Goal: Task Accomplishment & Management: Use online tool/utility

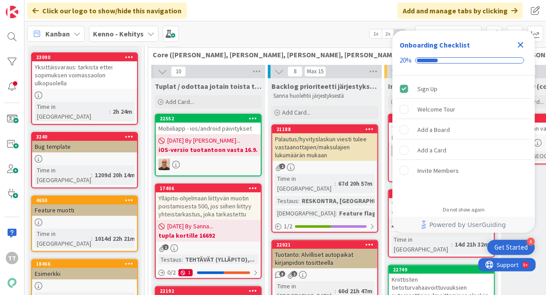
click at [518, 46] on icon "Close Checklist" at bounding box center [521, 45] width 6 height 6
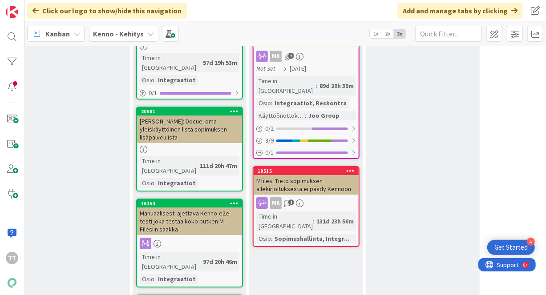
scroll to position [11315, 135]
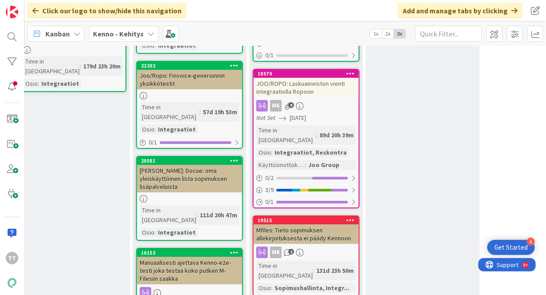
click at [142, 33] on div "Kenno - Kehitys" at bounding box center [123, 34] width 69 height 16
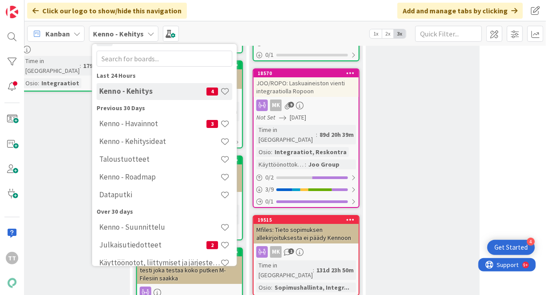
scroll to position [44, 0]
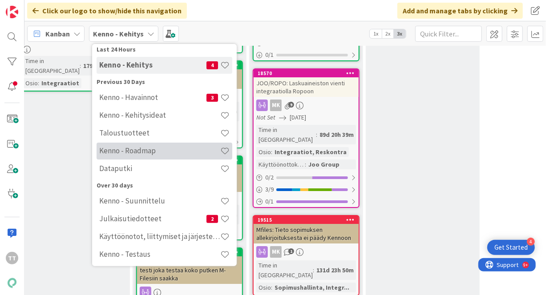
click at [145, 147] on h4 "Kenno - Roadmap" at bounding box center [159, 150] width 121 height 9
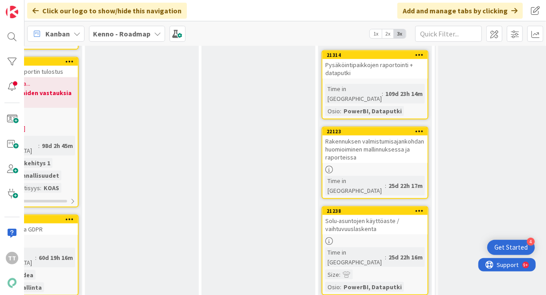
scroll to position [445, 412]
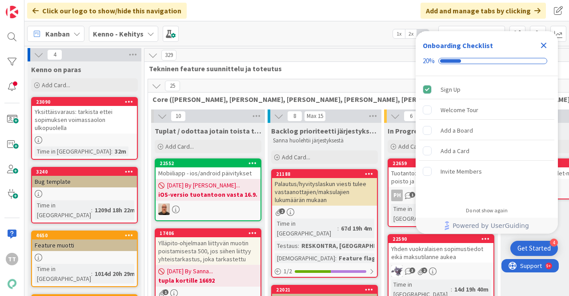
drag, startPoint x: 544, startPoint y: 43, endPoint x: 531, endPoint y: 56, distance: 18.6
click at [544, 44] on icon "Close Checklist" at bounding box center [544, 45] width 11 height 11
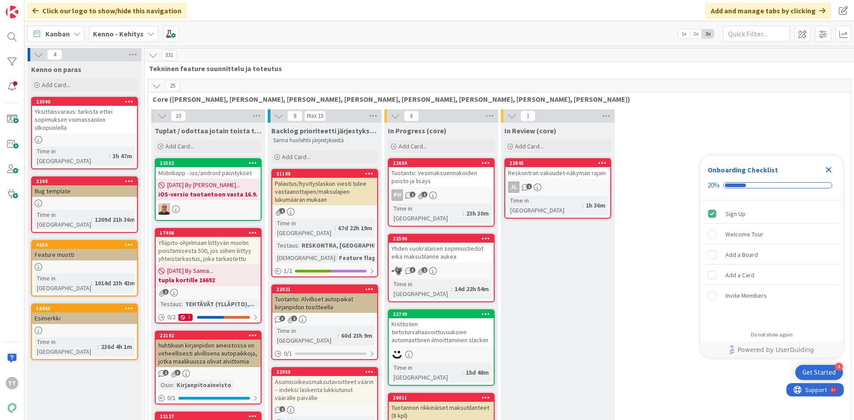
click at [127, 32] on b "Kenno - Kehitys" at bounding box center [118, 33] width 51 height 9
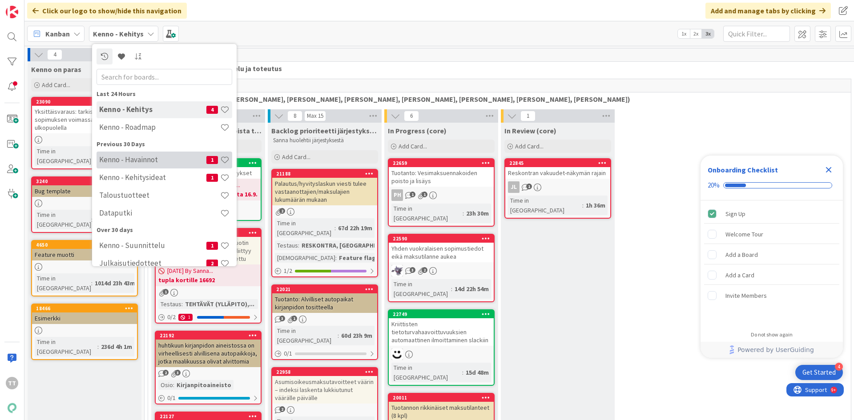
click at [137, 163] on h4 "Kenno - Havainnot" at bounding box center [152, 159] width 107 height 9
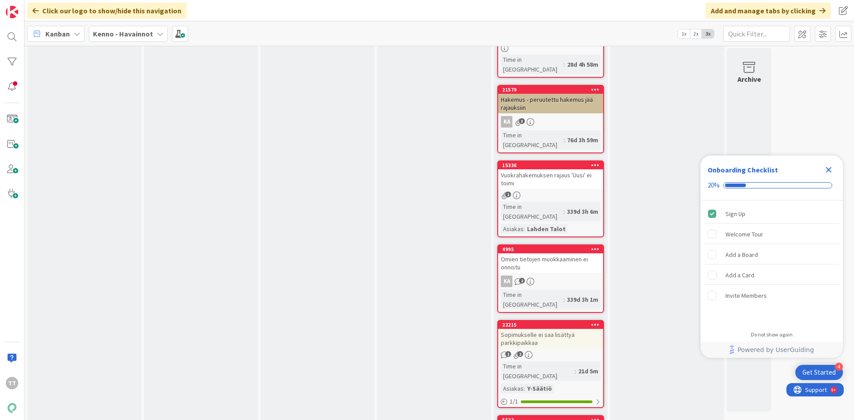
scroll to position [2134, 0]
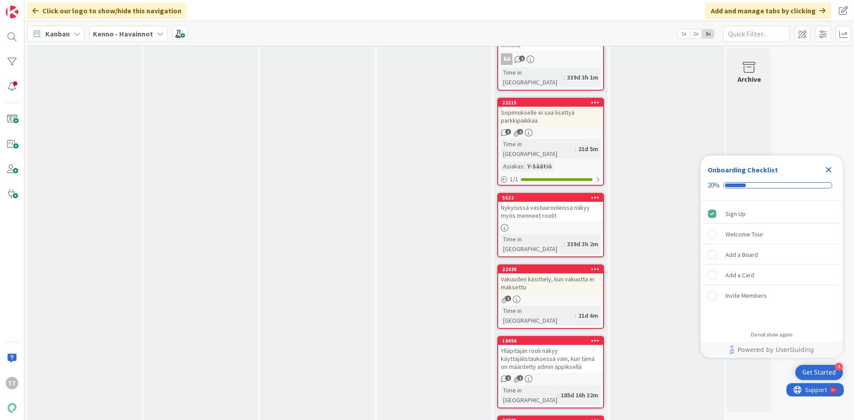
click at [113, 32] on b "Kenno - Havainnot" at bounding box center [123, 33] width 60 height 9
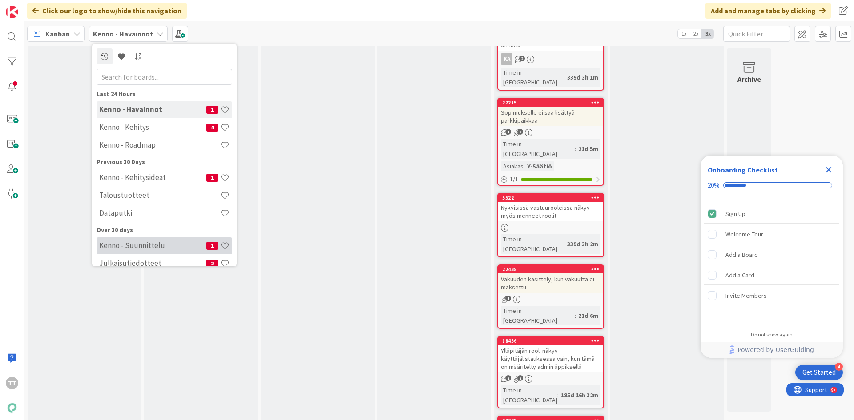
click at [126, 250] on div "Kenno - Suunnittelu 1" at bounding box center [164, 245] width 136 height 17
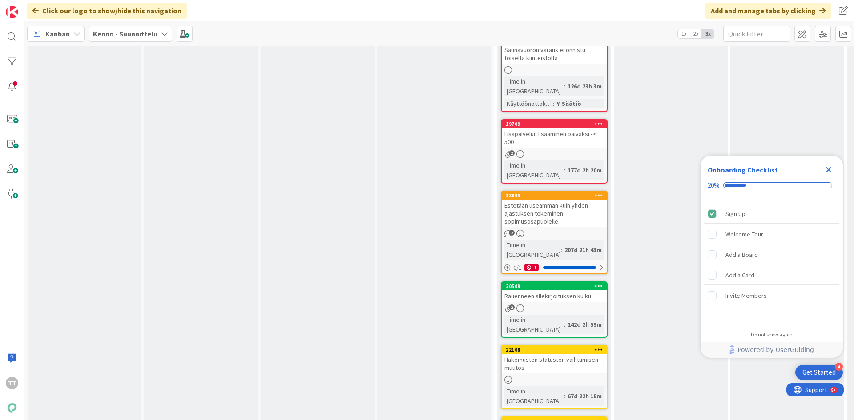
scroll to position [1648, 0]
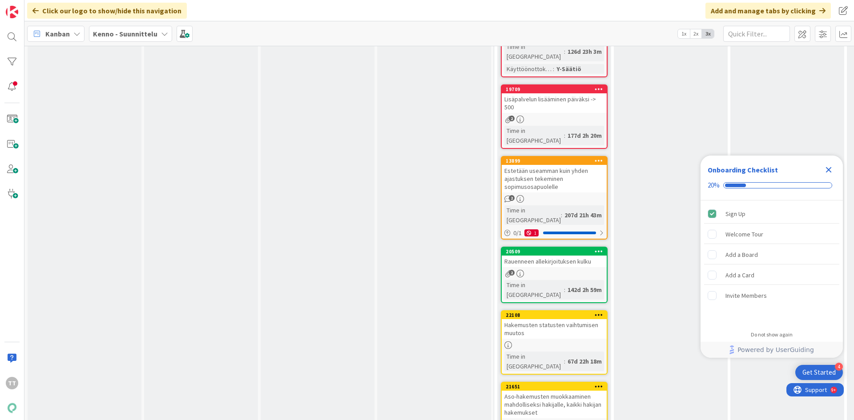
click at [121, 31] on b "Kenno - Suunnittelu" at bounding box center [125, 33] width 64 height 9
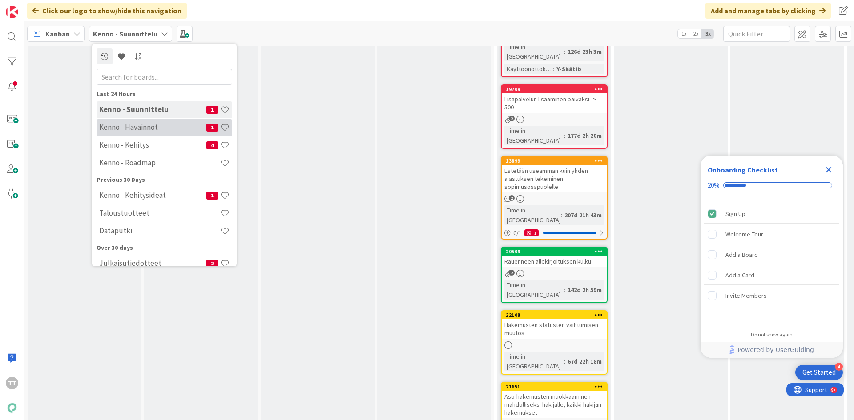
click at [137, 131] on h4 "Kenno - Havainnot" at bounding box center [152, 127] width 107 height 9
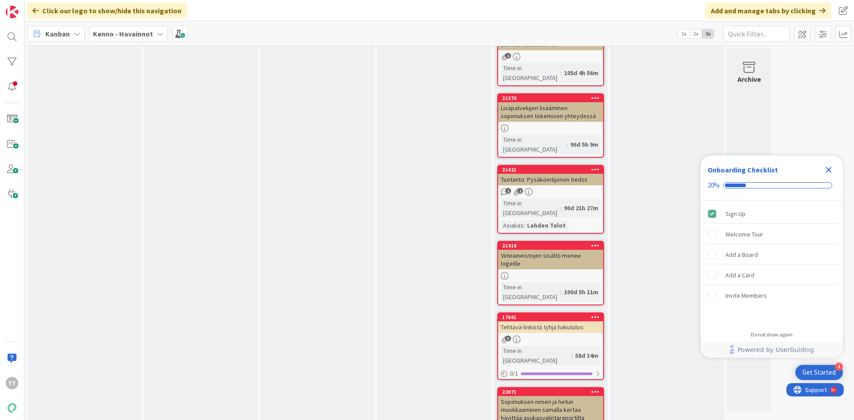
scroll to position [6291, 0]
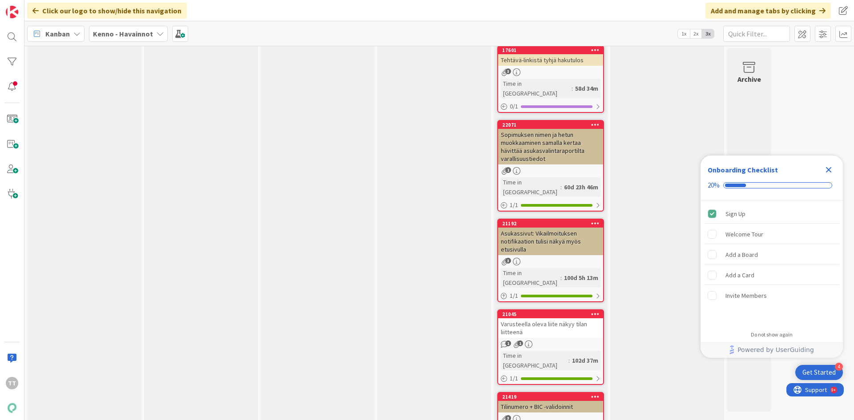
click at [120, 35] on b "Kenno - Havainnot" at bounding box center [123, 33] width 60 height 9
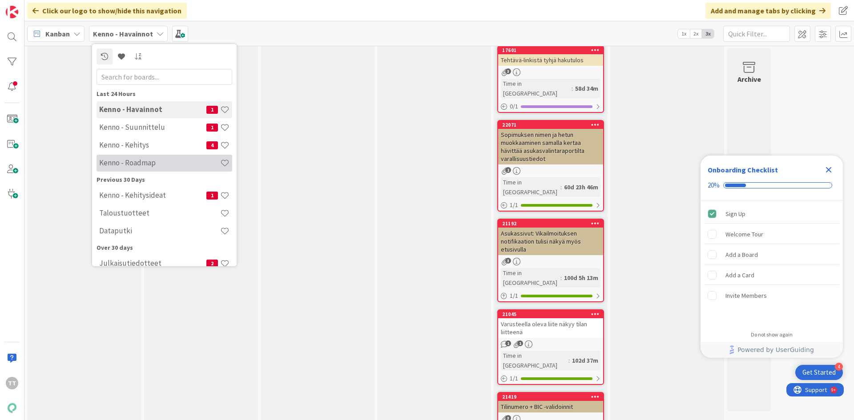
click at [126, 163] on h4 "Kenno - Roadmap" at bounding box center [159, 162] width 121 height 9
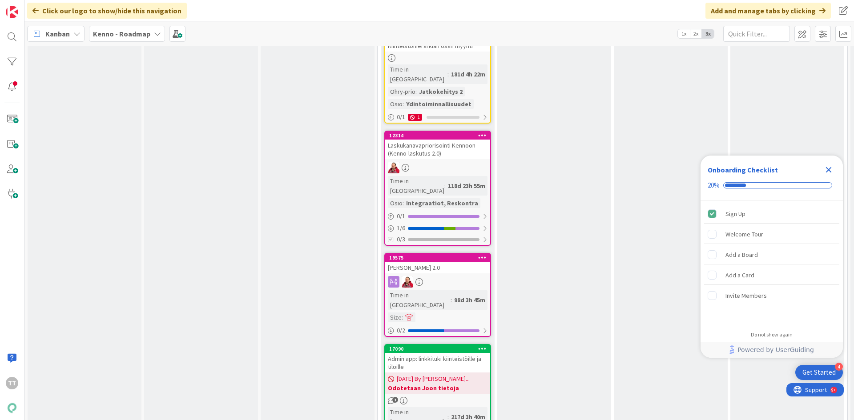
scroll to position [1248, 0]
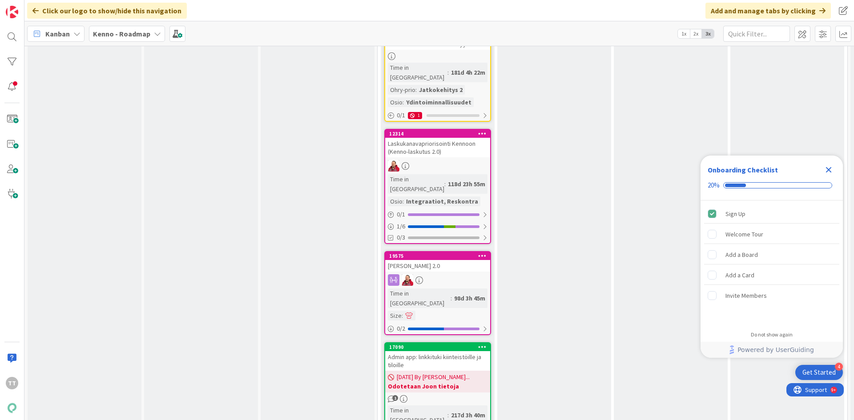
click at [141, 39] on span "Kenno - Roadmap" at bounding box center [121, 33] width 57 height 11
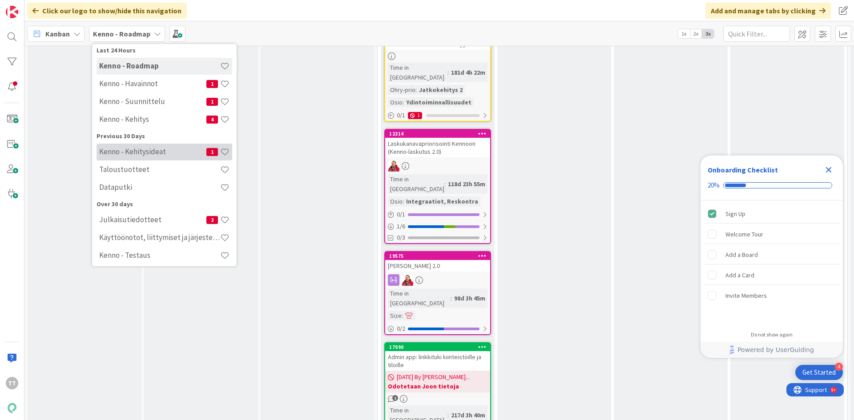
scroll to position [64, 0]
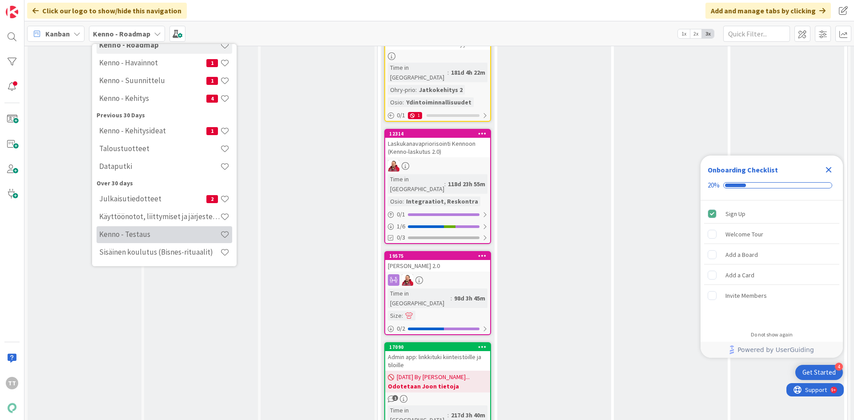
click at [152, 236] on h4 "Kenno - Testaus" at bounding box center [159, 234] width 121 height 9
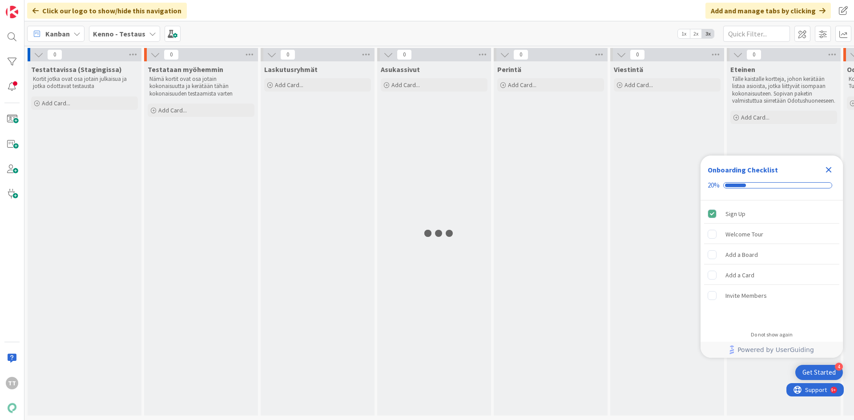
click at [141, 33] on b "Kenno - Testaus" at bounding box center [119, 33] width 52 height 9
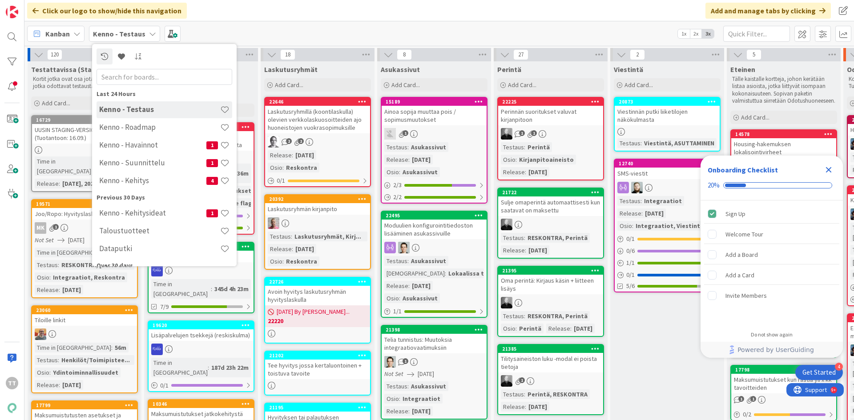
click at [136, 38] on span "Kenno - Testaus" at bounding box center [119, 33] width 52 height 11
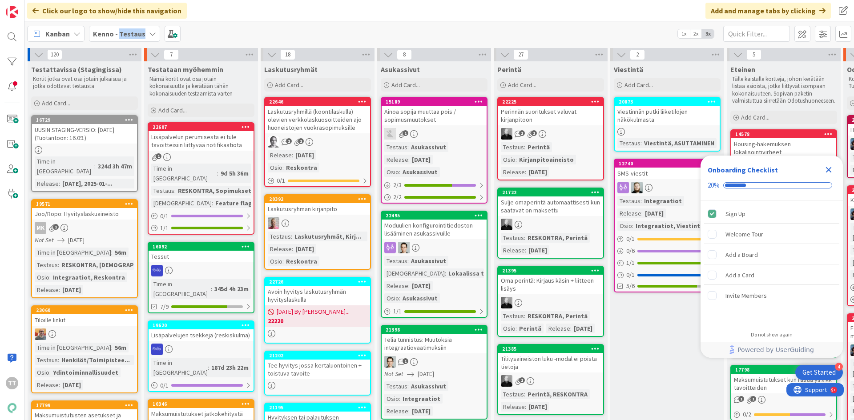
click at [136, 38] on span "Kenno - Testaus" at bounding box center [119, 33] width 52 height 11
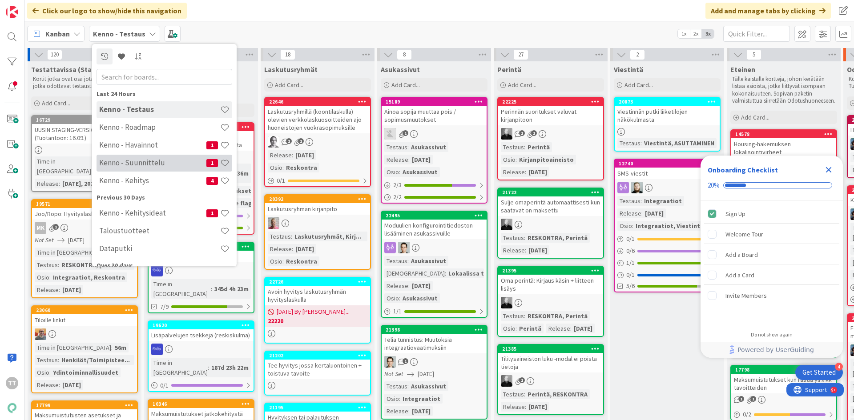
click at [133, 164] on h4 "Kenno - Suunnittelu" at bounding box center [152, 162] width 107 height 9
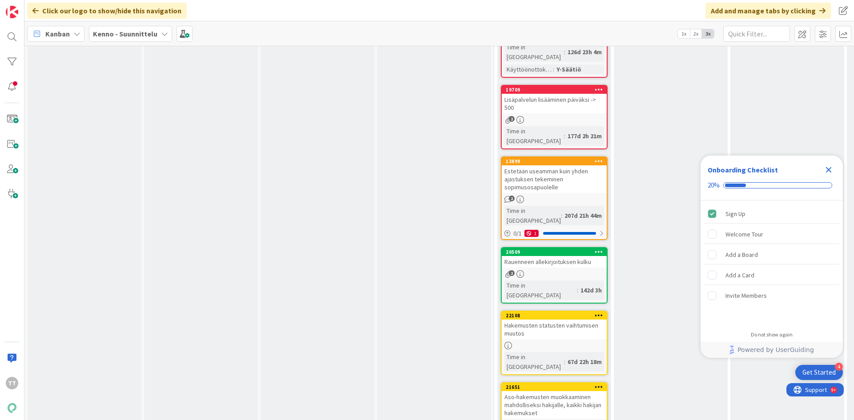
scroll to position [1648, 0]
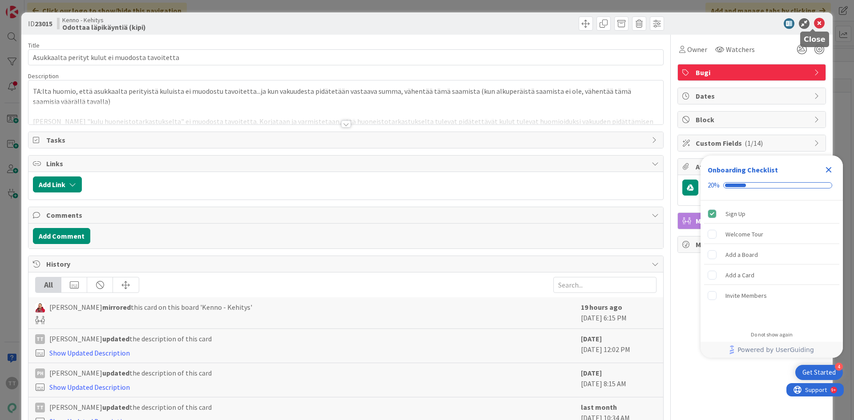
click at [814, 25] on icon at bounding box center [819, 23] width 11 height 11
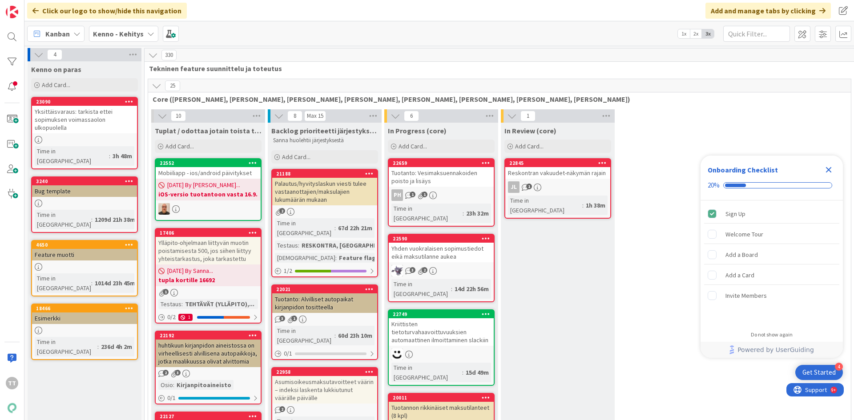
click at [832, 172] on icon "Close Checklist" at bounding box center [828, 170] width 11 height 11
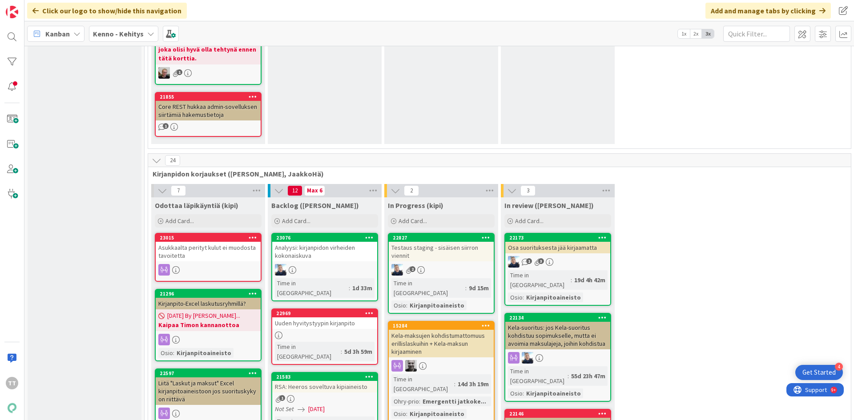
scroll to position [5736, 0]
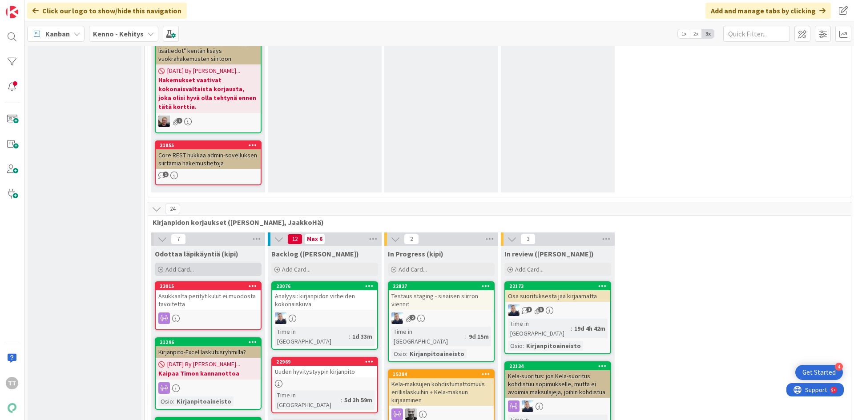
click at [174, 265] on span "Add Card..." at bounding box center [179, 269] width 28 height 8
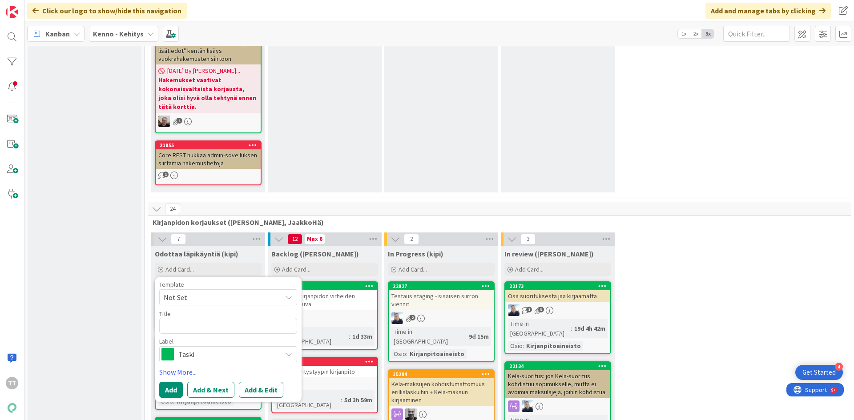
type textarea "x"
type textarea "M"
type textarea "x"
type textarea "MA"
type textarea "x"
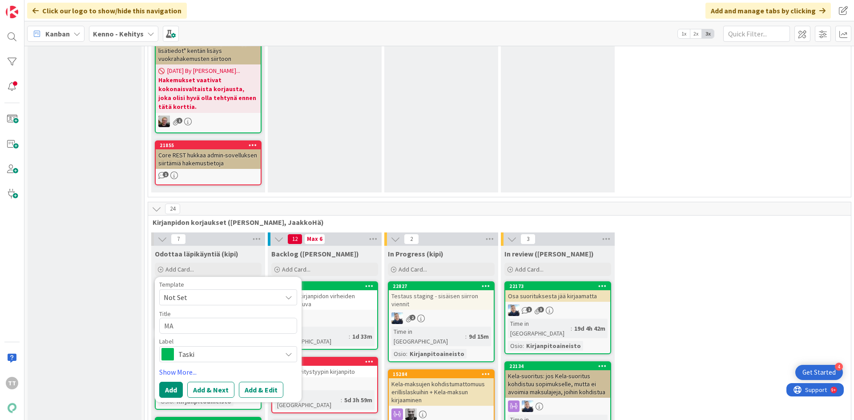
type textarea "MAk"
type textarea "x"
type textarea "MAks"
type textarea "x"
type textarea "MAk"
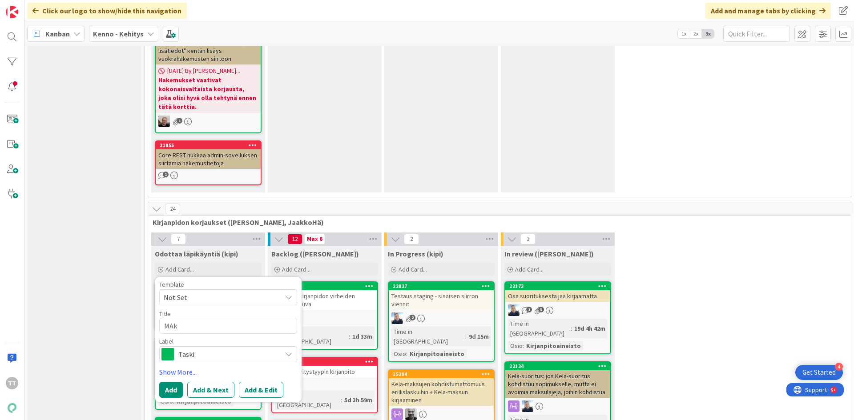
type textarea "x"
type textarea "MA"
type textarea "x"
type textarea "Ma"
type textarea "x"
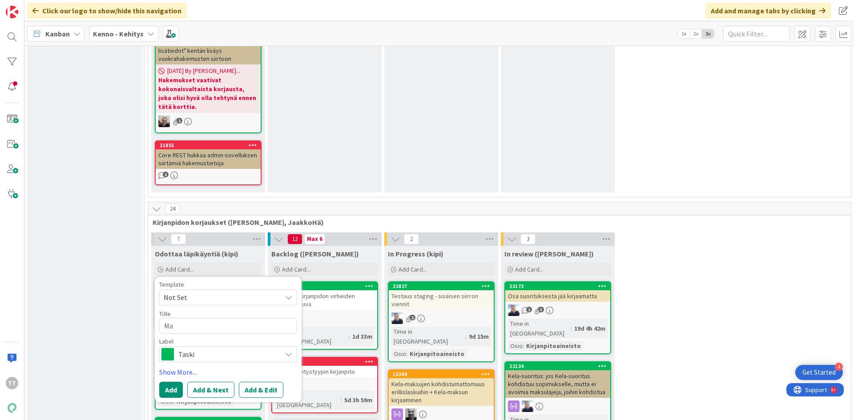
type textarea "Mak"
type textarea "x"
type textarea "Maks"
type textarea "x"
type textarea "Maksu"
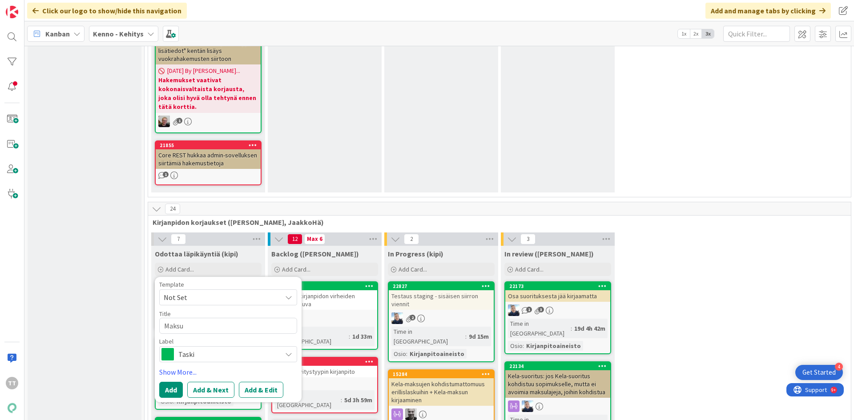
type textarea "x"
type textarea "Maksus"
type textarea "x"
type textarea "Maksusi"
type textarea "x"
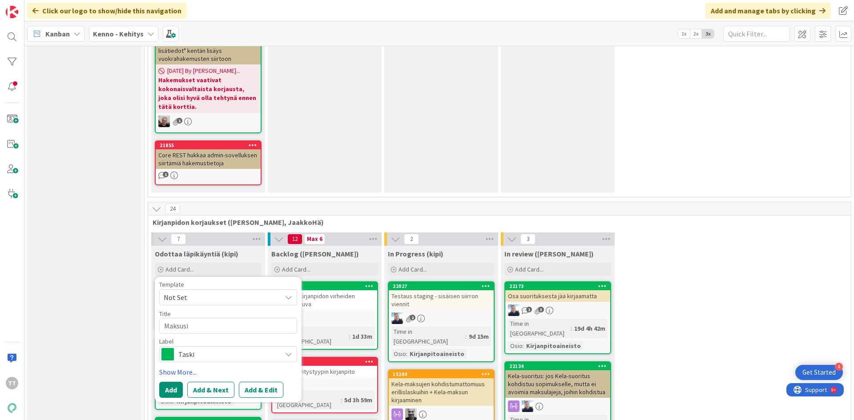
type textarea "Maksusit"
type textarea "x"
type textarea "Maksusito"
type textarea "x"
type textarea "Maksusitou"
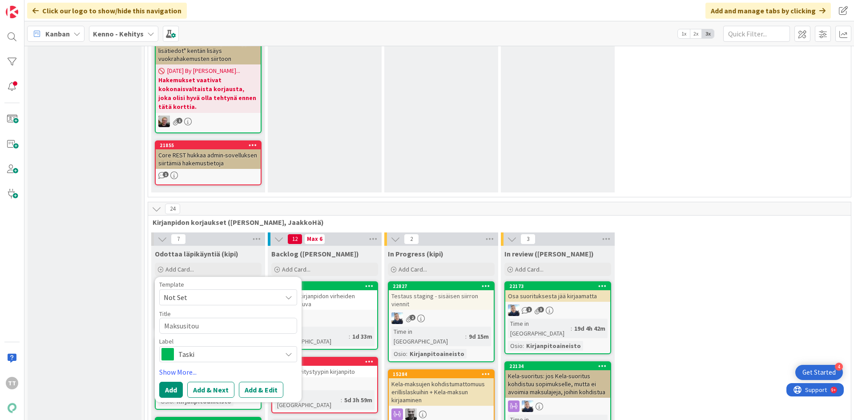
type textarea "x"
type textarea "Maksusitoum"
type textarea "x"
type textarea "Maksusitoumu"
type textarea "x"
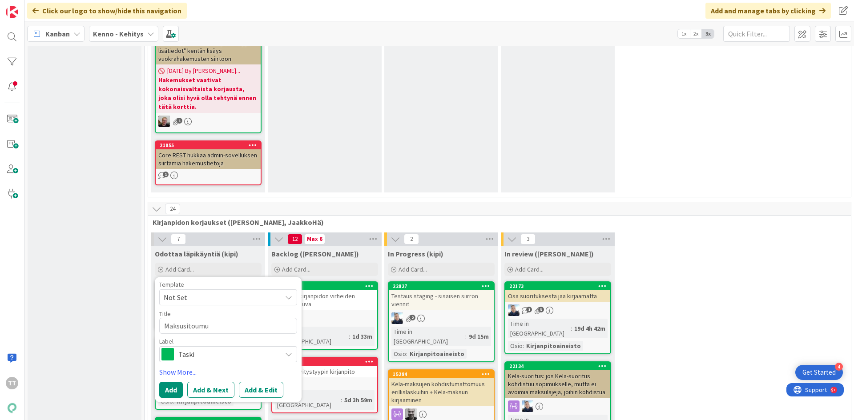
type textarea "Maksusitoumuk"
type textarea "x"
type textarea "Maksusitoumuks"
type textarea "x"
type textarea "Maksusitoumukse"
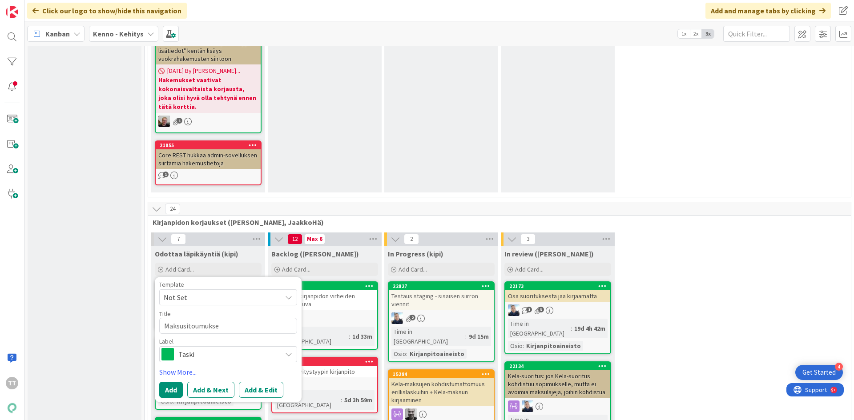
type textarea "x"
type textarea "Maksusitoumukset"
type textarea "x"
type textarea "Maksusitoumuksetn"
type textarea "x"
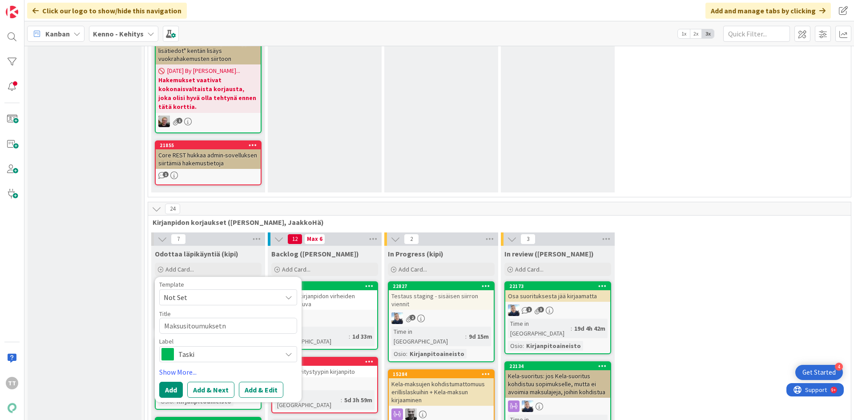
type textarea "Maksusitoumukset"
type textarea "x"
type textarea "Maksusitoumukse"
type textarea "x"
type textarea "Maksusitoumuksen"
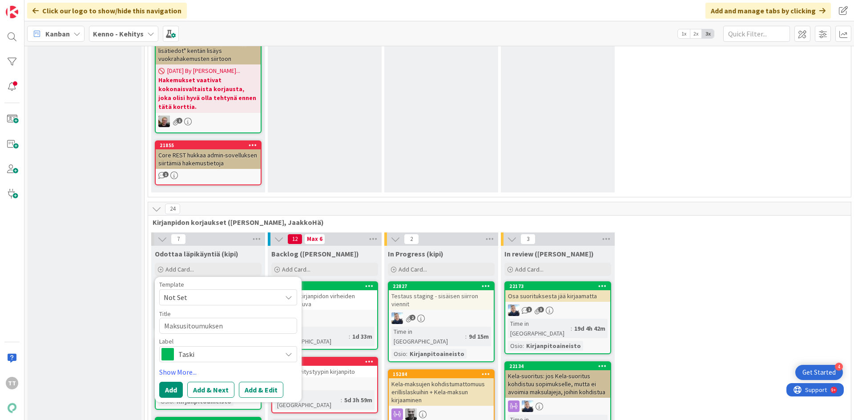
type textarea "x"
type textarea "Maksusitoumuksen"
type textarea "x"
type textarea "Maksusitoumuksen k"
type textarea "x"
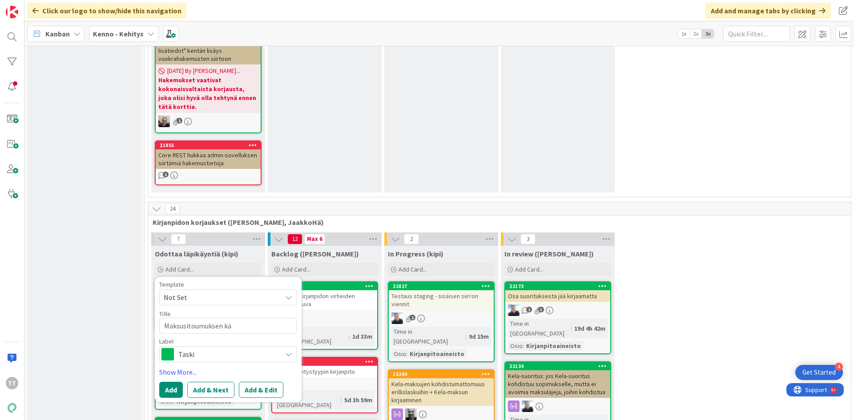
type textarea "Maksusitoumuksen käs"
type textarea "x"
type textarea "Maksusitoumuksen käsit"
type textarea "x"
type textarea "Maksusitoumuksen käsitt"
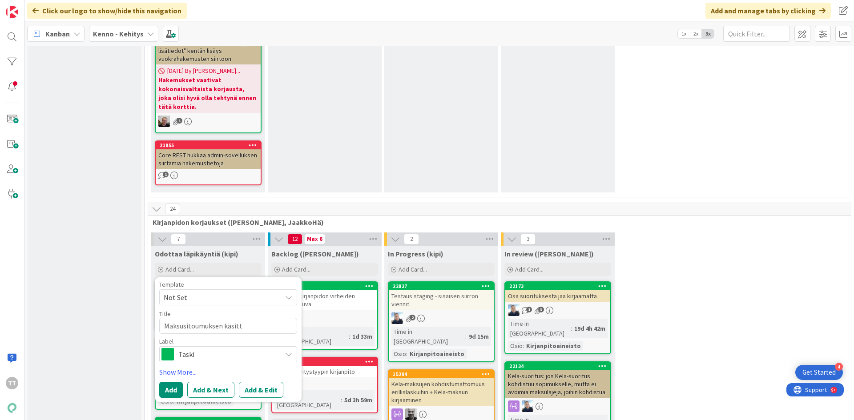
type textarea "x"
type textarea "Maksusitoumuksen käsitte"
type textarea "x"
type textarea "Maksusitoumuksen käsittel"
type textarea "x"
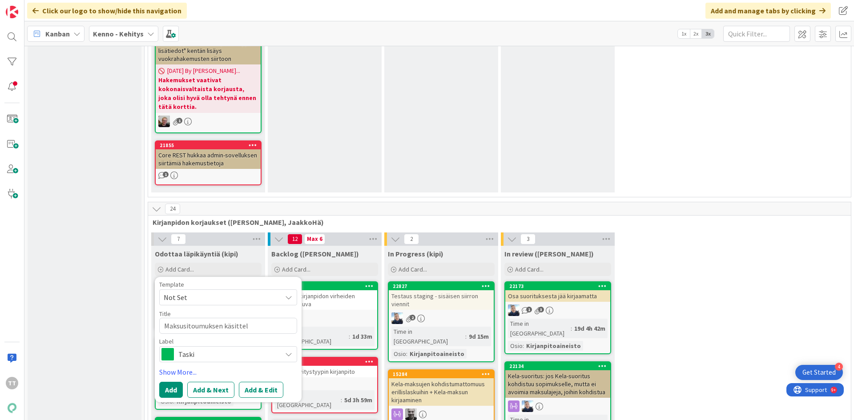
type textarea "Maksusitoumuksen käsittely"
type textarea "x"
type textarea "Maksusitoumuksen käsittely k"
type textarea "x"
type textarea "Maksusitoumuksen käsittely ku"
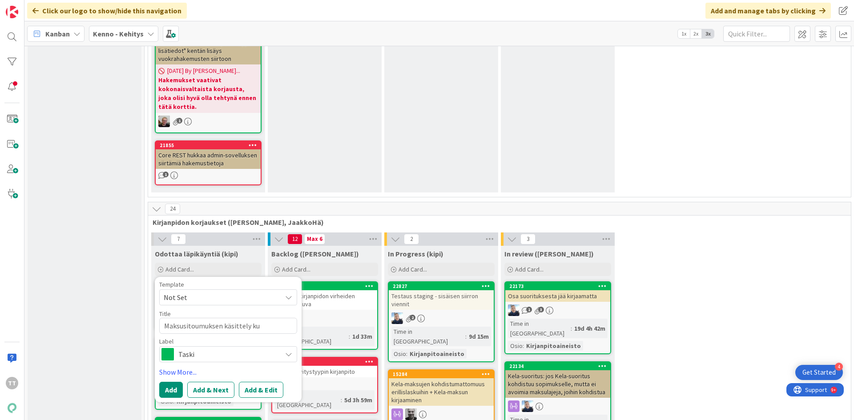
type textarea "x"
type textarea "Maksusitoumuksen käsittely kun"
type textarea "x"
type textarea "Maksusitoumuksen käsittely kun"
type textarea "x"
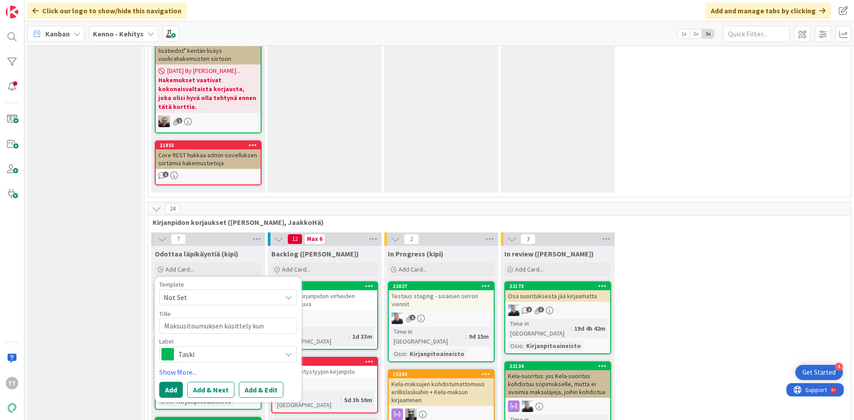
type textarea "Maksusitoumuksen käsittely kun a"
type textarea "x"
type textarea "Maksusitoumuksen käsittely kun al"
type textarea "x"
type textarea "Maksusitoumuksen käsittely kun alk"
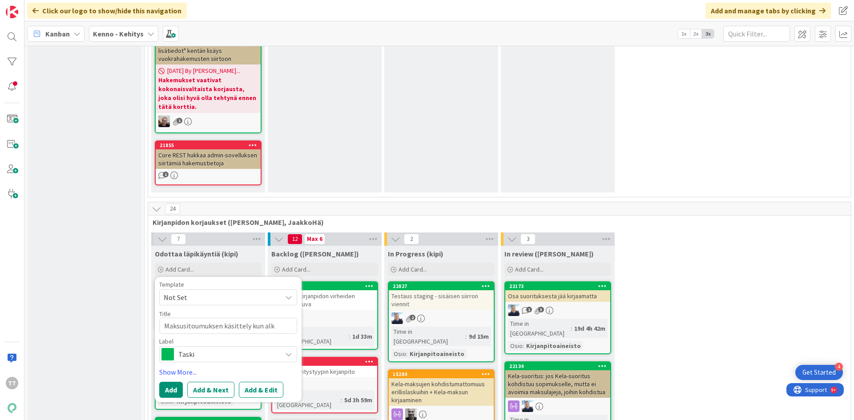
type textarea "x"
type textarea "Maksusitoumuksen käsittely kun alku"
type textarea "x"
type textarea "Maksusitoumuksen käsittely kun alkup"
type textarea "x"
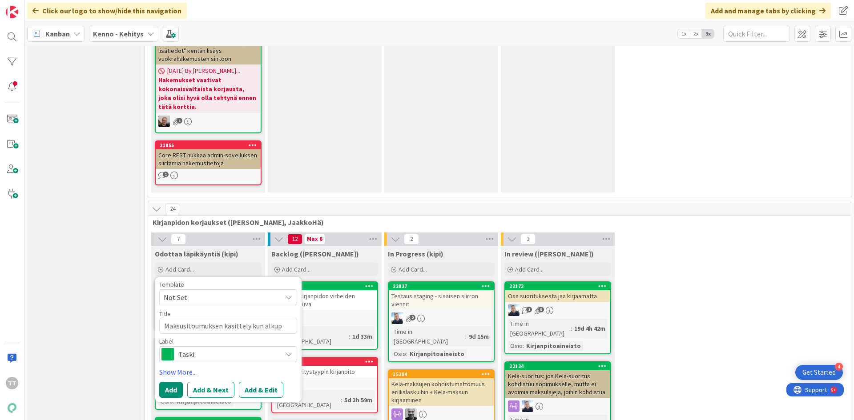
type textarea "Maksusitoumuksen käsittely kun alkupe"
type textarea "x"
type textarea "Maksusitoumuksen käsittely kun alkuper"
type textarea "x"
type textarea "Maksusitoumuksen käsittely kun alkuperä"
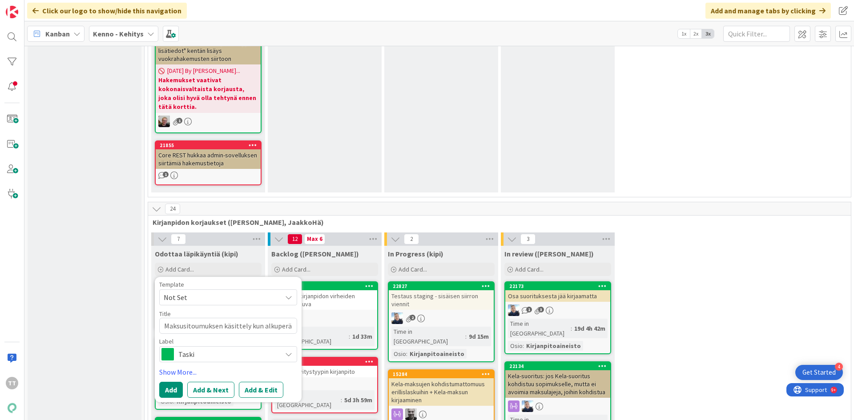
type textarea "x"
type textarea "Maksusitoumuksen käsittely kun alkuperäi"
type textarea "x"
type textarea "Maksusitoumuksen käsittely kun alkuperäin"
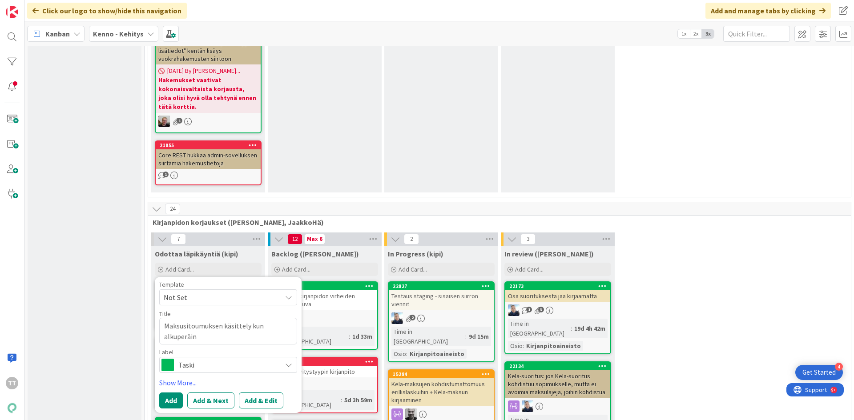
type textarea "x"
type textarea "Maksusitoumuksen käsittely kun alkuperäine"
type textarea "x"
type textarea "Maksusitoumuksen käsittely kun alkuperäinen"
type textarea "x"
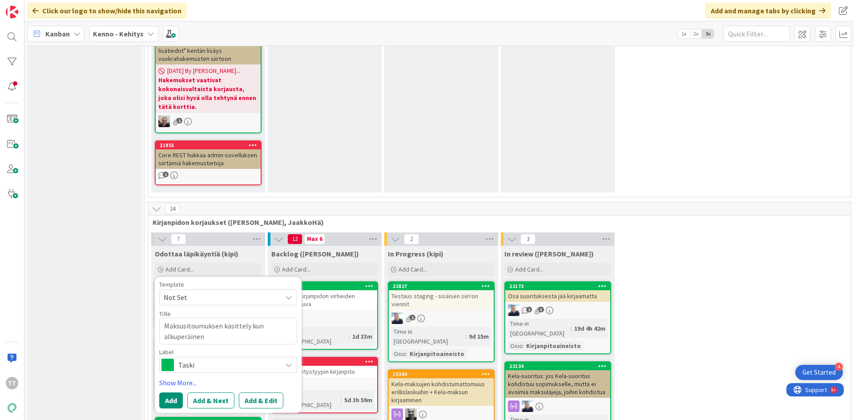
type textarea "Maksusitoumuksen käsittely kun alkuperäinen"
type textarea "x"
type textarea "Maksusitoumuksen käsittely kun alkuperäinen v"
type textarea "x"
type textarea "Maksusitoumuksen käsittely kun alkuperäinen va"
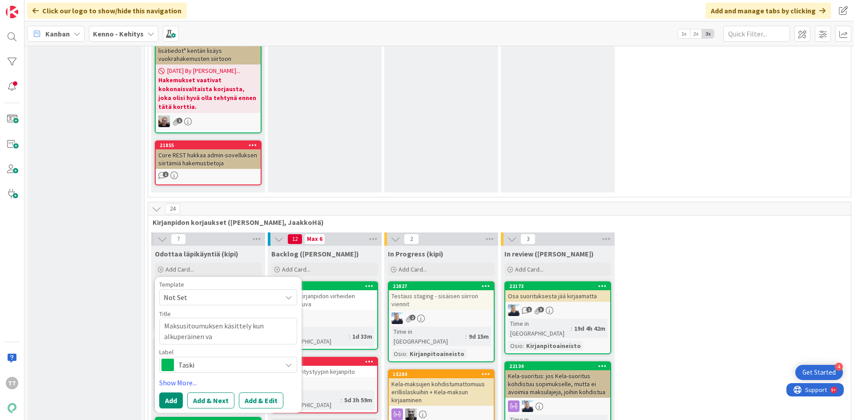
type textarea "x"
type textarea "Maksusitoumuksen käsittely kun alkuperäinen vak"
type textarea "x"
type textarea "Maksusitoumuksen käsittely kun alkuperäinen vaku"
type textarea "x"
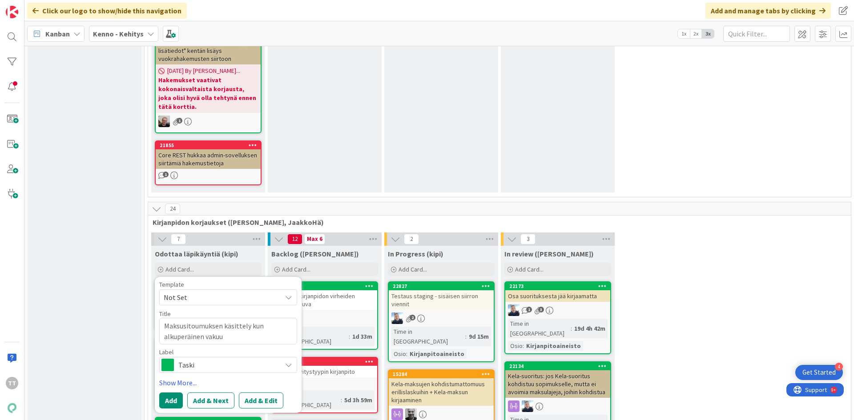
type textarea "Maksusitoumuksen käsittely kun alkuperäinen vakuus"
type textarea "x"
type textarea "Maksusitoumuksen käsittely kun alkuperäinen vakuus"
type textarea "x"
type textarea "Maksusitoumuksen käsittely kun alkuperäinen vakuus o"
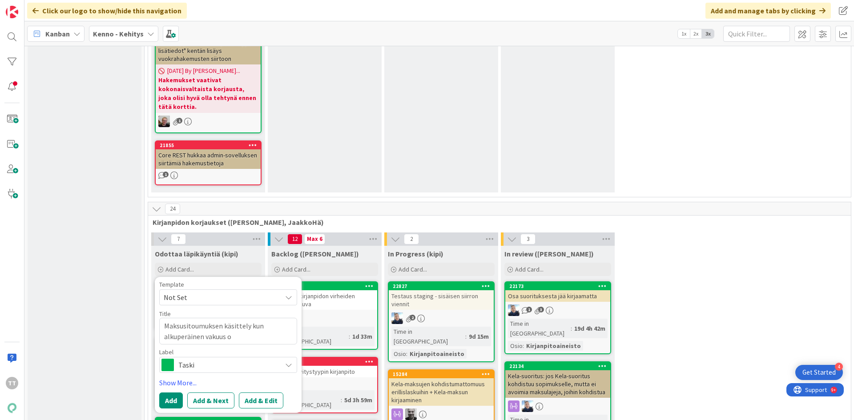
type textarea "x"
type textarea "Maksusitoumuksen käsittely kun alkuperäinen vakuus on"
type textarea "x"
type textarea "Maksusitoumuksen käsittely kun alkuperäinen vakuus on"
type textarea "x"
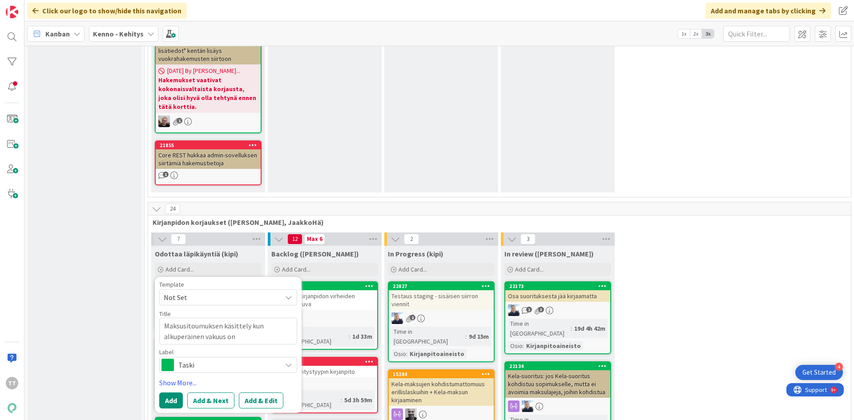
type textarea "Maksusitoumuksen käsittely kun alkuperäinen vakuus on j"
type textarea "x"
type textarea "Maksusitoumuksen käsittely kun alkuperäinen vakuus on jo"
type textarea "x"
type textarea "Maksusitoumuksen käsittely kun alkuperäinen vakuus on jo"
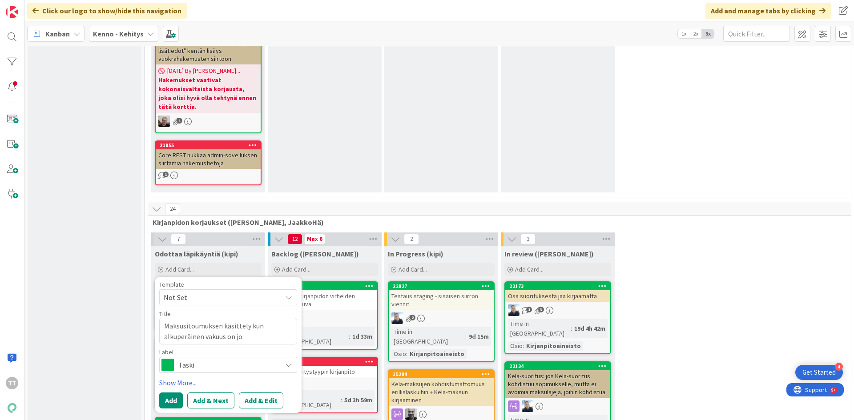
type textarea "x"
type textarea "Maksusitoumuksen käsittely kun alkuperäinen vakuus on jo m"
type textarea "x"
type textarea "Maksusitoumuksen käsittely kun alkuperäinen vakuus on jo ma"
type textarea "x"
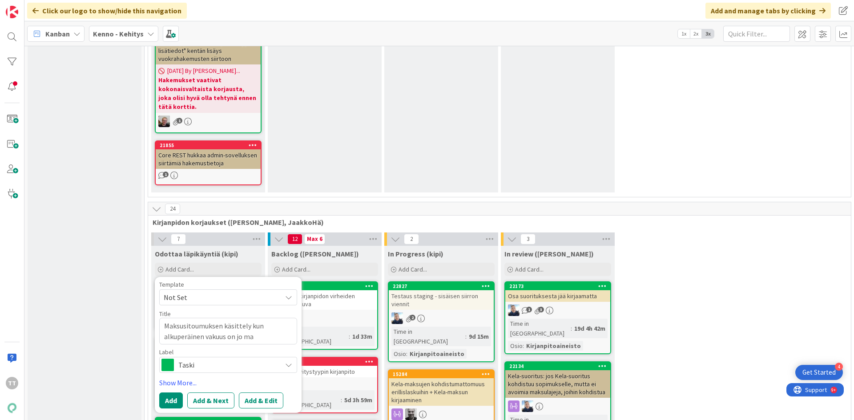
type textarea "Maksusitoumuksen käsittely kun alkuperäinen vakuus on jo mak"
type textarea "x"
type textarea "Maksusitoumuksen käsittely kun alkuperäinen vakuus on jo maks"
type textarea "x"
type textarea "Maksusitoumuksen käsittely kun alkuperäinen vakuus on jo makse"
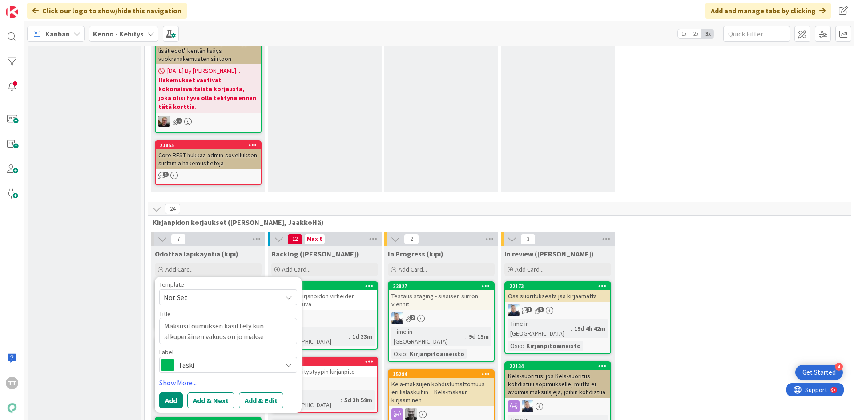
type textarea "x"
type textarea "Maksusitoumuksen käsittely kun alkuperäinen vakuus on jo makset"
type textarea "x"
type textarea "Maksusitoumuksen käsittely kun alkuperäinen vakuus on jo maksett"
type textarea "x"
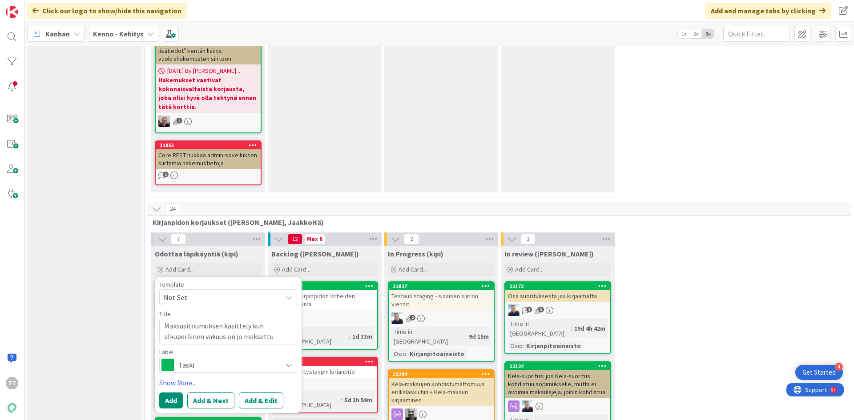
type textarea "Maksusitoumuksen käsittely kun alkuperäinen vakuus on jo maksettu"
click at [251, 359] on span "Taski" at bounding box center [227, 365] width 99 height 12
click at [224, 395] on span "Bugi" at bounding box center [247, 401] width 109 height 13
type textarea "x"
click at [265, 393] on button "Add & Edit" at bounding box center [261, 401] width 44 height 16
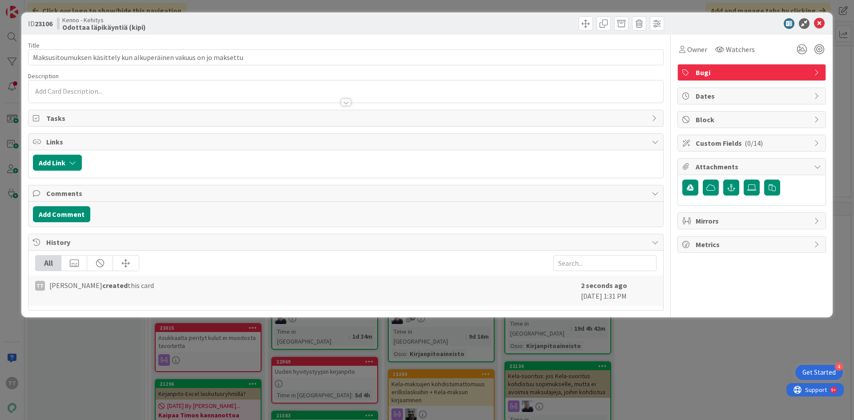
click at [102, 81] on div at bounding box center [345, 91] width 635 height 22
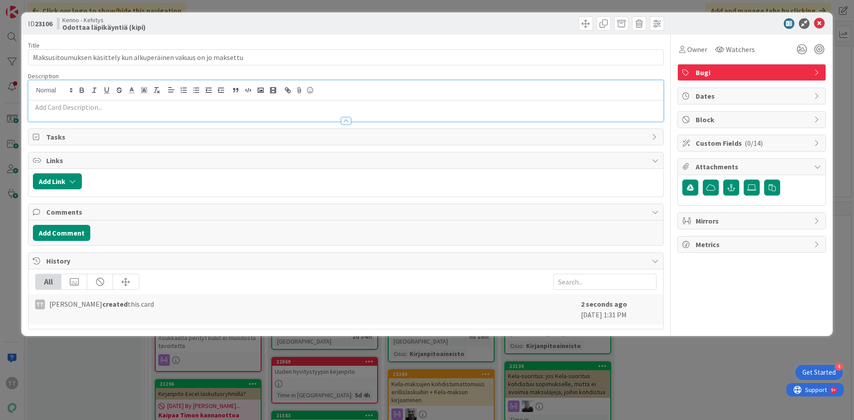
click at [96, 110] on p at bounding box center [346, 107] width 626 height 10
click at [66, 110] on p at bounding box center [346, 107] width 626 height 10
click at [80, 108] on p at bounding box center [346, 107] width 626 height 10
click at [110, 108] on p at bounding box center [346, 107] width 626 height 10
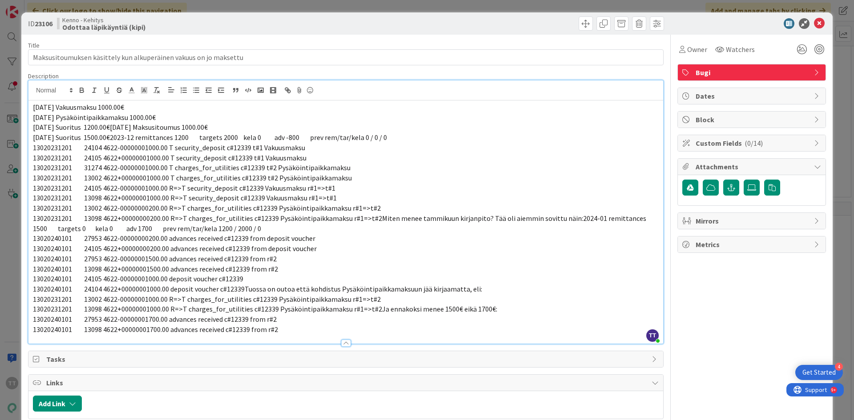
click at [645, 219] on span "13020231201 13098 4622+00000000200.00 R=>T charges_for_utilities c#12339 Pysäkö…" at bounding box center [340, 223] width 615 height 19
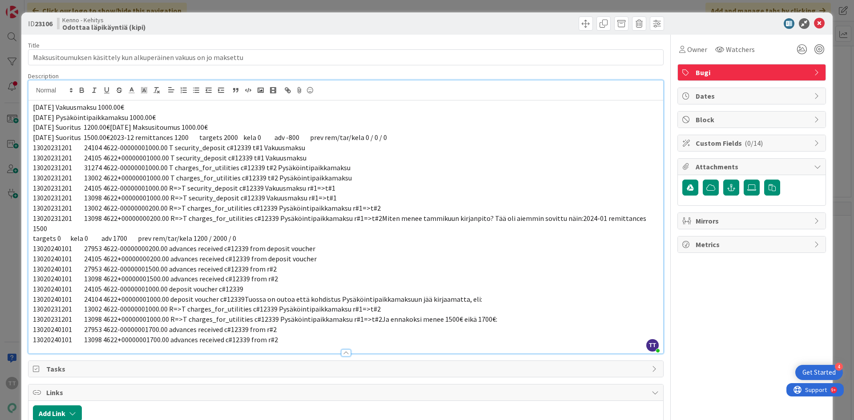
click at [401, 137] on p "[DATE] Suoritus 1500.00€2023-12 remittances 1200 targets 2000 kela 0 adv -800 p…" at bounding box center [346, 138] width 626 height 10
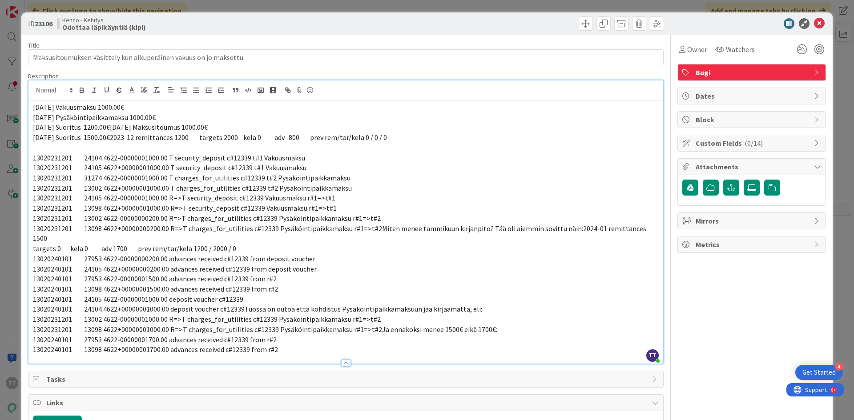
click at [644, 226] on p "13020231201 13098 4622+00000000200.00 R=>T charges_for_utilities c#12339 Pysäkö…" at bounding box center [346, 234] width 626 height 20
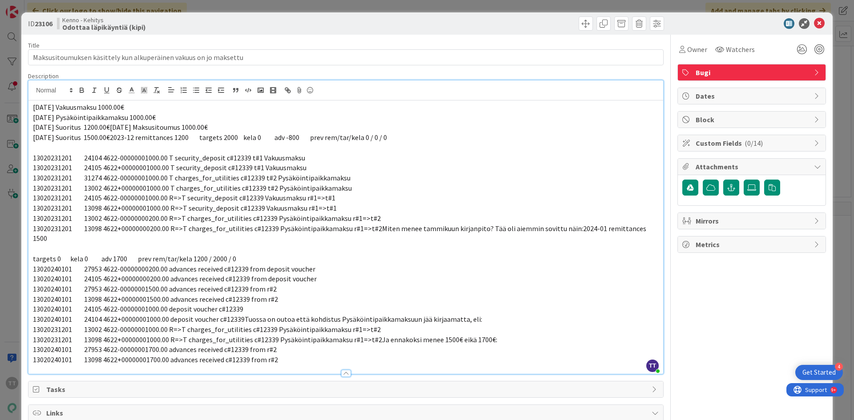
click at [33, 105] on p "[DATE] Vakuusmaksu 1000.00€" at bounding box center [346, 107] width 626 height 10
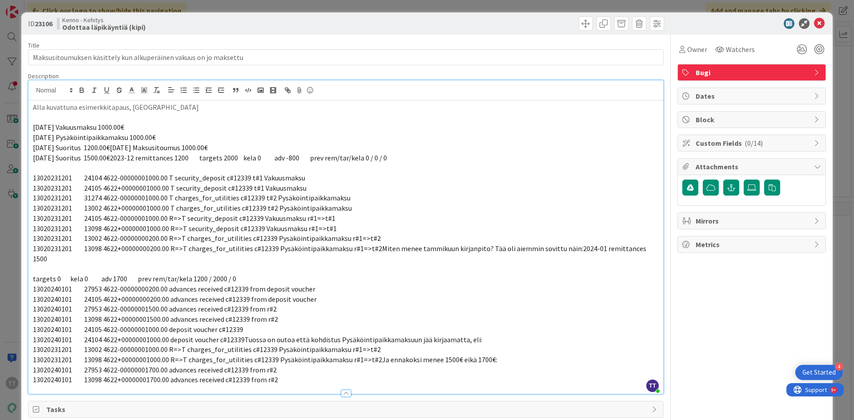
click at [122, 148] on span "[DATE] Suoritus 1200.00€[DATE] Maksusitoumus 1000.00€" at bounding box center [120, 147] width 175 height 9
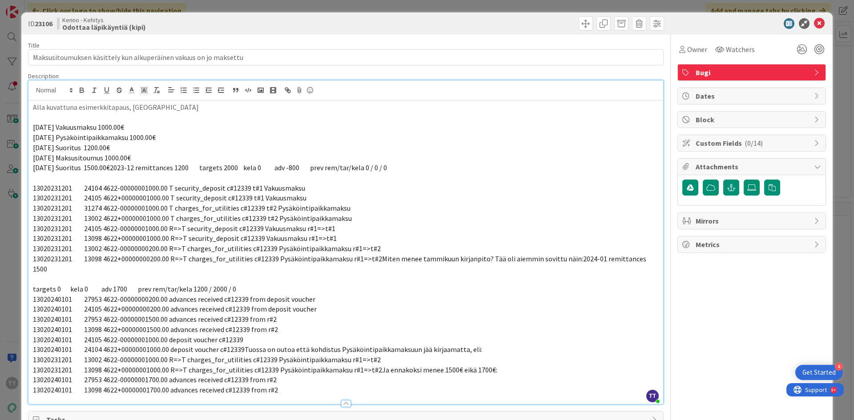
click at [121, 168] on span "[DATE] Suoritus 1500.00€2023-12 remittances 1200 targets 2000 kela 0 adv -800 p…" at bounding box center [210, 167] width 354 height 9
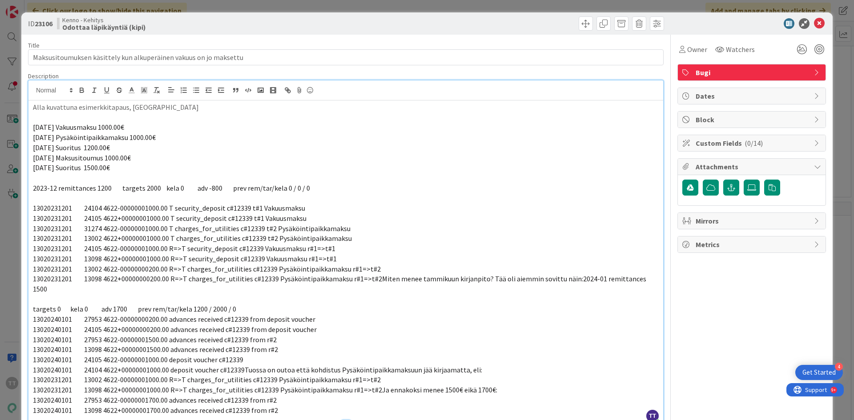
click at [48, 199] on p at bounding box center [346, 198] width 626 height 10
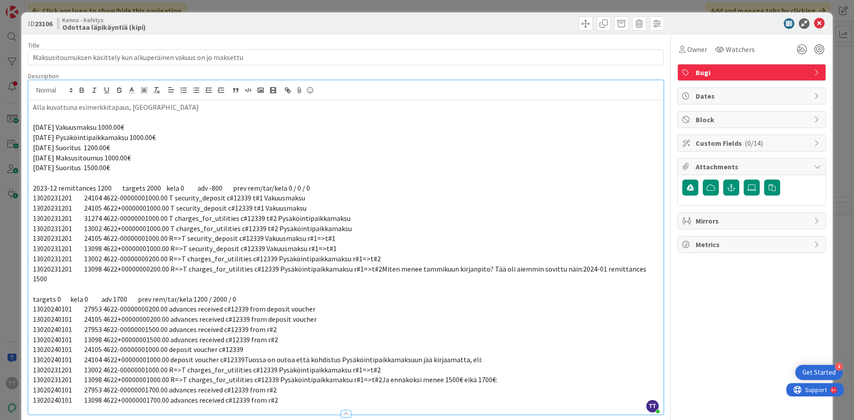
click at [568, 269] on span "13020231201 13098 4622+00000000200.00 R=>T charges_for_utilities c#12339 Pysäkö…" at bounding box center [340, 274] width 615 height 19
click at [115, 281] on p "2024-01 remittances 1500" at bounding box center [346, 279] width 626 height 10
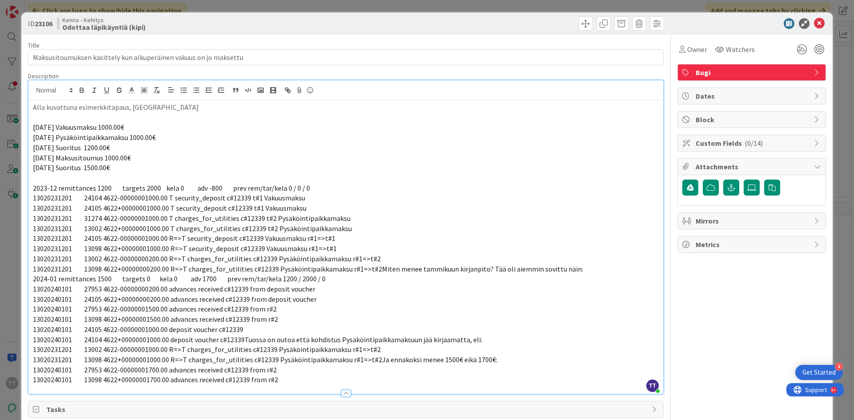
click at [33, 278] on span "2024-01 remittances 1500 targets 0 kela 0 adv 1700 prev rem/tar/kela 1200 / 200…" at bounding box center [179, 278] width 293 height 9
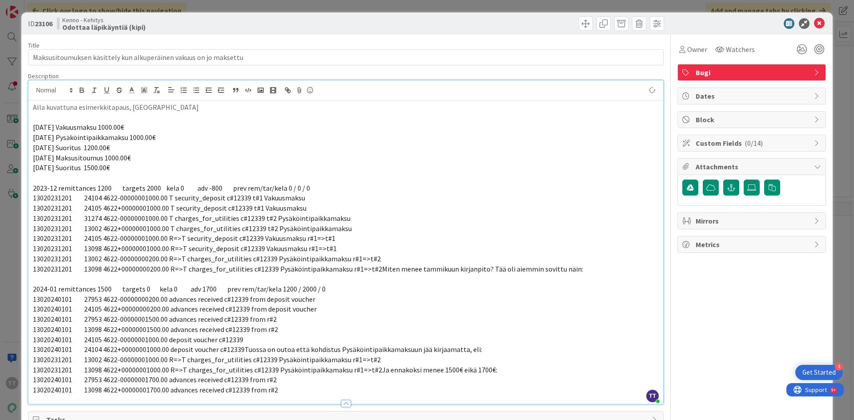
click at [52, 181] on p at bounding box center [346, 178] width 626 height 10
click at [153, 109] on p "Alla kuvattuna esimerkkitapaus, [GEOGRAPHIC_DATA]" at bounding box center [346, 107] width 626 height 10
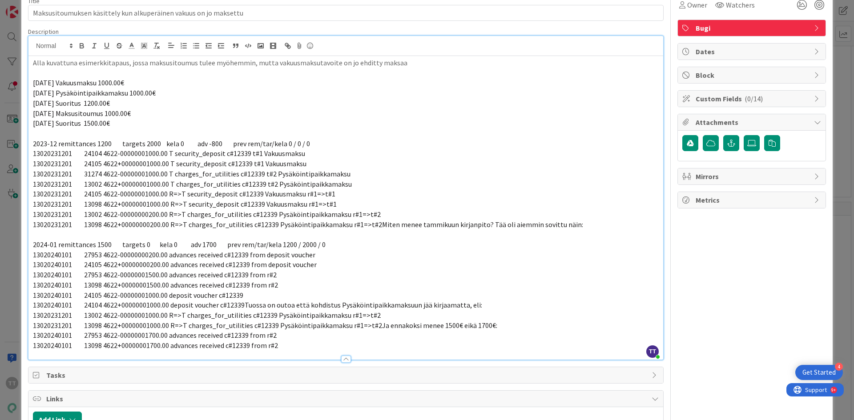
click at [293, 346] on p "13020240101 13098 4622+00000001700.00 advances received c#12339 from r#2" at bounding box center [346, 346] width 626 height 10
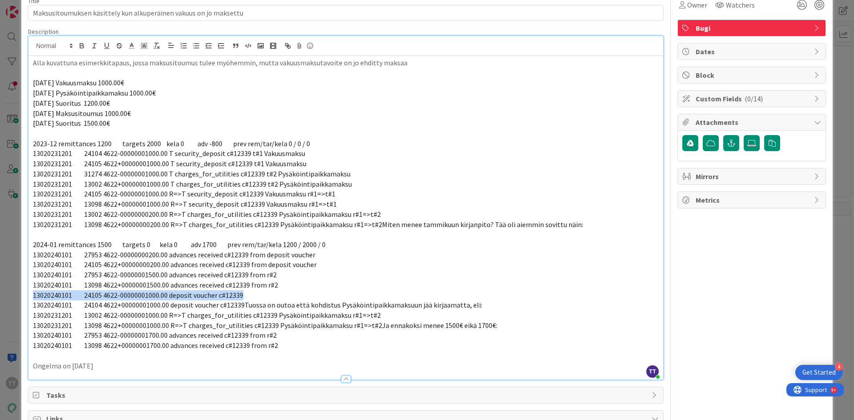
drag, startPoint x: 250, startPoint y: 295, endPoint x: 33, endPoint y: 291, distance: 217.0
click at [33, 291] on p "13020240101 24105 4622-00000001000.00 deposit voucher c#12339" at bounding box center [346, 295] width 626 height 10
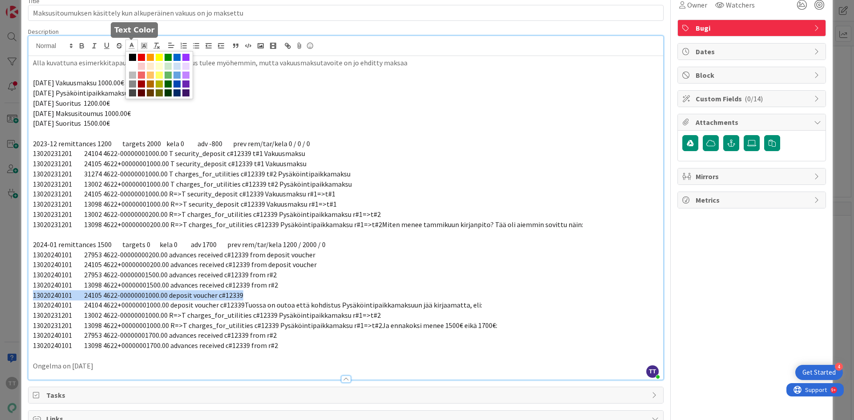
click at [134, 46] on icon at bounding box center [132, 46] width 8 height 8
click at [144, 58] on span at bounding box center [141, 57] width 7 height 7
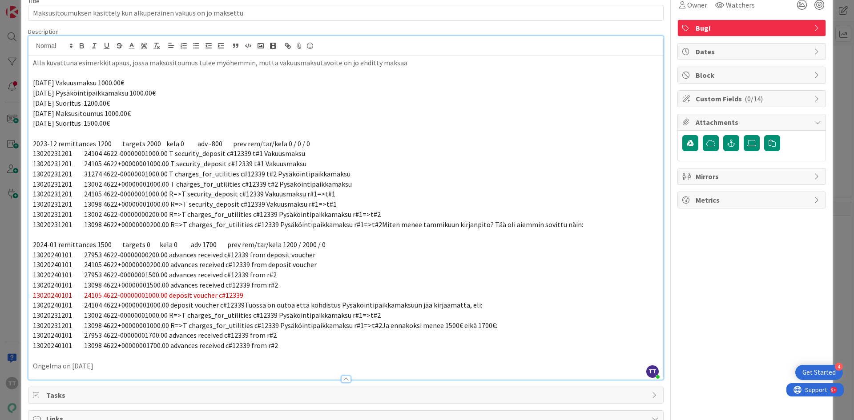
click at [142, 318] on span "13020231201 13002 4622-00000001000.00 R=>T charges_for_utilities c#12339 Pysäkö…" at bounding box center [207, 315] width 348 height 9
click at [137, 367] on p "Ongelma on [DATE]" at bounding box center [346, 366] width 626 height 10
click at [245, 303] on span "13020240101 24104 4622+00000001000.00 deposit voucher c#12339Tuossa on outoa et…" at bounding box center [257, 305] width 449 height 9
drag, startPoint x: 251, startPoint y: 304, endPoint x: 474, endPoint y: 308, distance: 223.7
click at [474, 308] on span "13020240101 24104 4622+00000001000.00 deposit voucher c#12339 Tuossa on outoa e…" at bounding box center [258, 305] width 450 height 9
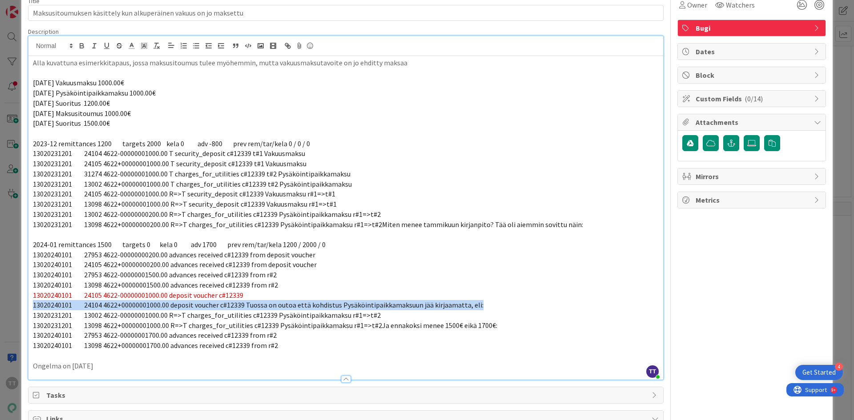
drag, startPoint x: 33, startPoint y: 304, endPoint x: 479, endPoint y: 307, distance: 446.0
click at [479, 307] on p "13020240101 24104 4622+00000001000.00 deposit voucher c#12339 Tuossa on outoa e…" at bounding box center [346, 305] width 626 height 10
click at [131, 46] on line at bounding box center [131, 46] width 2 height 0
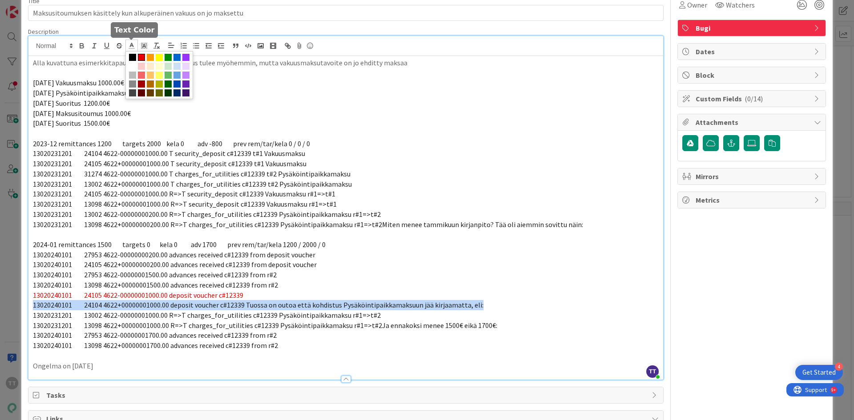
click at [140, 57] on span at bounding box center [141, 57] width 7 height 7
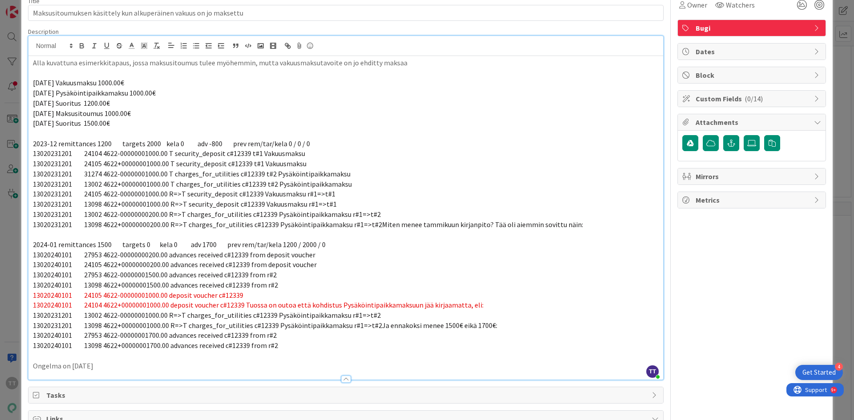
click at [206, 243] on span "2024-01 remittances 1500 targets 0 kela 0 adv 1700 prev rem/tar/kela 1200 / 200…" at bounding box center [179, 244] width 293 height 9
drag, startPoint x: 85, startPoint y: 325, endPoint x: 174, endPoint y: 327, distance: 88.5
click at [174, 327] on span "13020231201 13098 4622+00000001000.00 R=>T charges_for_utilities c#12339 Pysäkö…" at bounding box center [265, 325] width 464 height 9
click at [81, 319] on span "13020231201 13002 4622-00000001000.00 R=>T charges_for_utilities c#12339 Pysäkö…" at bounding box center [207, 315] width 348 height 9
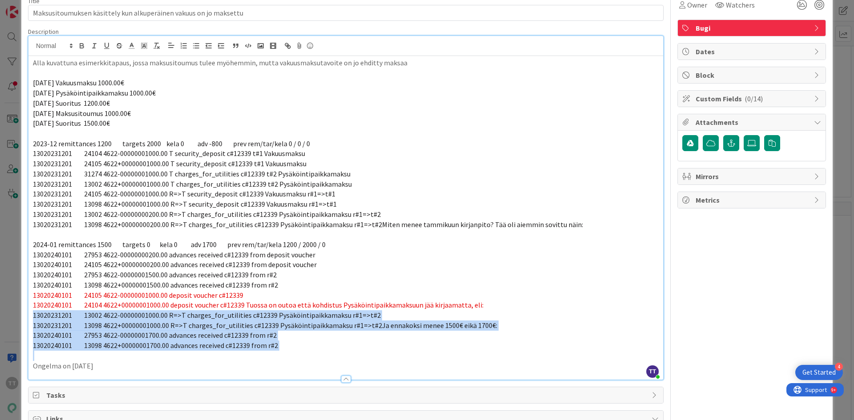
drag, startPoint x: 285, startPoint y: 353, endPoint x: 29, endPoint y: 314, distance: 258.5
click at [29, 314] on div "Alla kuvattuna esimerkkitapaus, jossa maksusitoumus tulee myöhemmin, mutta vaku…" at bounding box center [345, 218] width 635 height 324
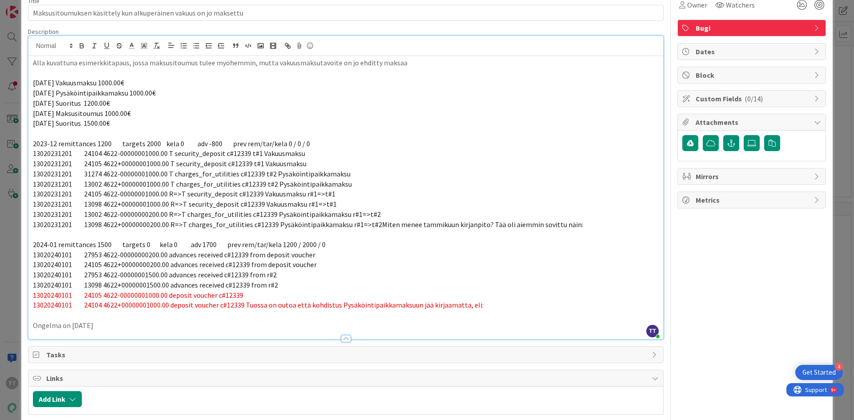
click at [138, 324] on p "Ongelma on [DATE]" at bounding box center [346, 326] width 626 height 10
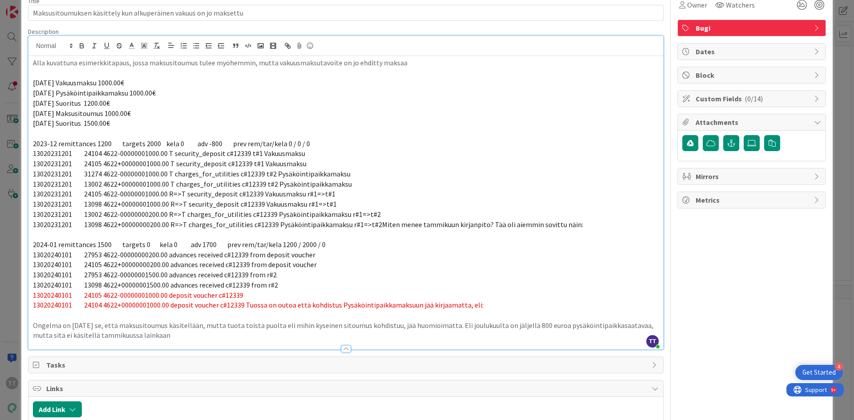
click at [249, 338] on p "Ongelma on [DATE] se, että maksusitoumus käsitellään, mutta tuota toista puolta…" at bounding box center [346, 331] width 626 height 20
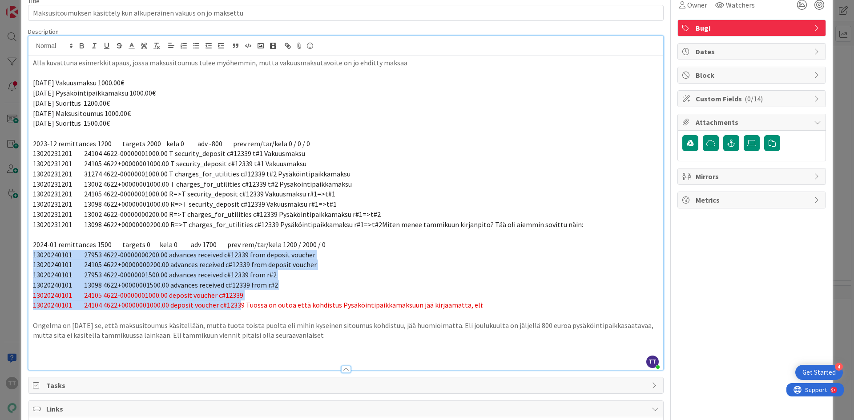
drag, startPoint x: 242, startPoint y: 304, endPoint x: 21, endPoint y: 259, distance: 226.0
click at [21, 259] on div "ID 23106 Kenno - Kehitys Odottaa läpikäyntiä (kipi) Title 65 / 128 Maksusitoumu…" at bounding box center [426, 276] width 811 height 617
copy div "13020240101 27953 4622-00000000200.00 advances received c#12339 from deposit vo…"
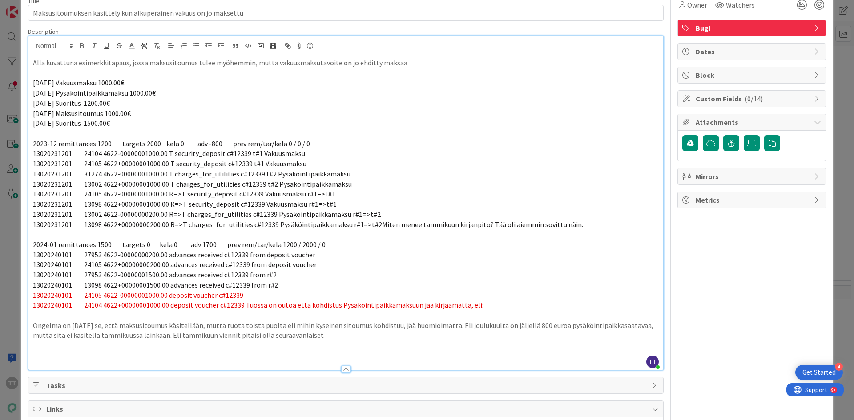
click at [52, 349] on p at bounding box center [346, 346] width 626 height 10
click at [38, 352] on p at bounding box center [346, 356] width 626 height 10
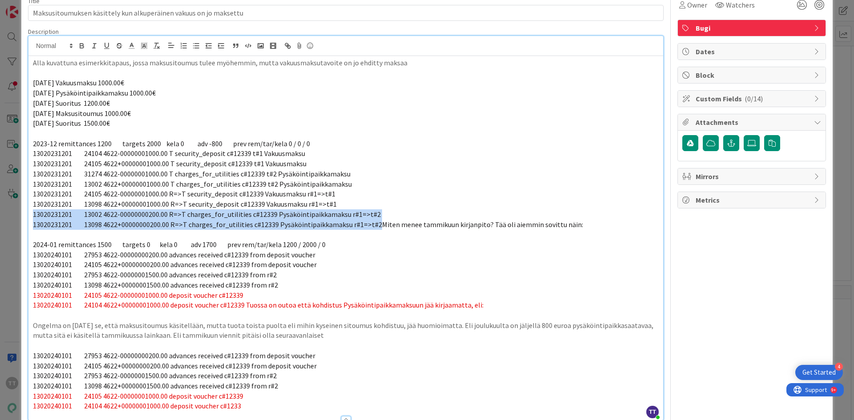
drag, startPoint x: 372, startPoint y: 224, endPoint x: 30, endPoint y: 218, distance: 342.0
click at [30, 218] on div "Alla kuvattuna esimerkkitapaus, jossa maksusitoumus tulee myöhemmin, mutta vaku…" at bounding box center [345, 238] width 635 height 364
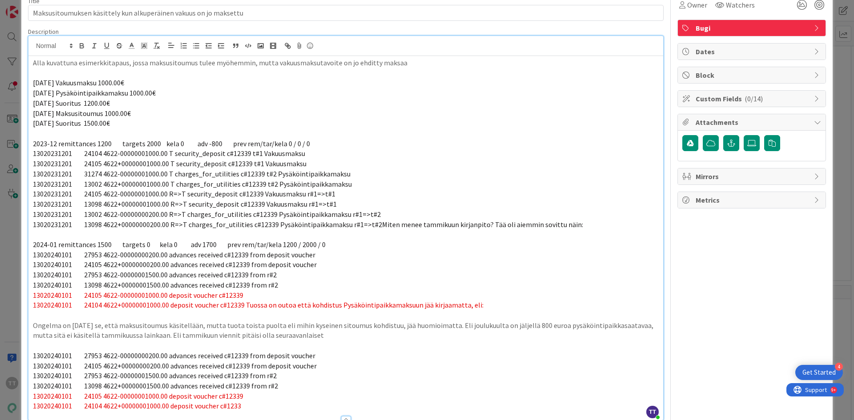
click at [37, 346] on p at bounding box center [346, 346] width 626 height 10
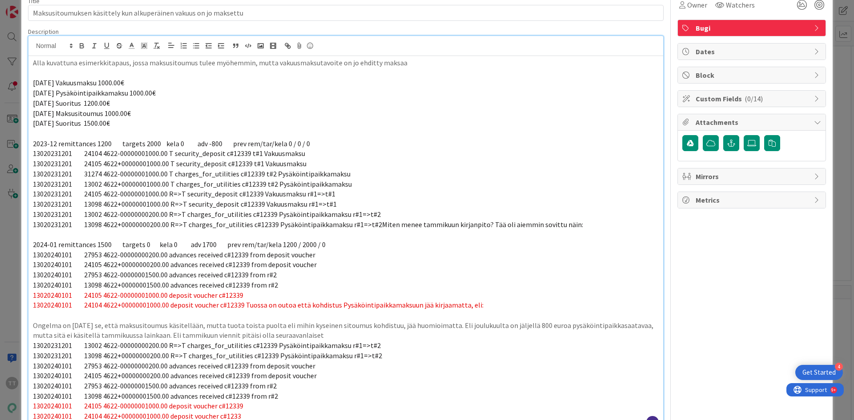
click at [149, 346] on span "13020231201 13002 4622-00000000200.00 R=>T charges_for_utilities c#12339 Pysäkö…" at bounding box center [207, 345] width 348 height 9
click at [92, 354] on span "13020231201 13098 4622+00000000800.00 R=>T charges_for_utilities c#12339 Pysäkö…" at bounding box center [207, 355] width 349 height 9
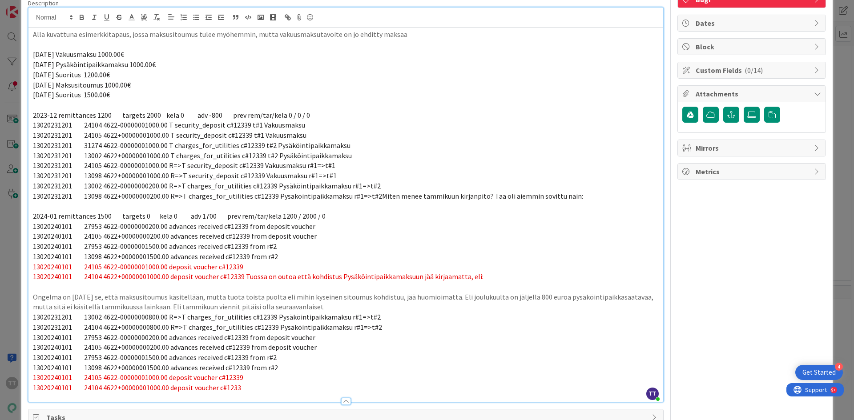
scroll to position [89, 0]
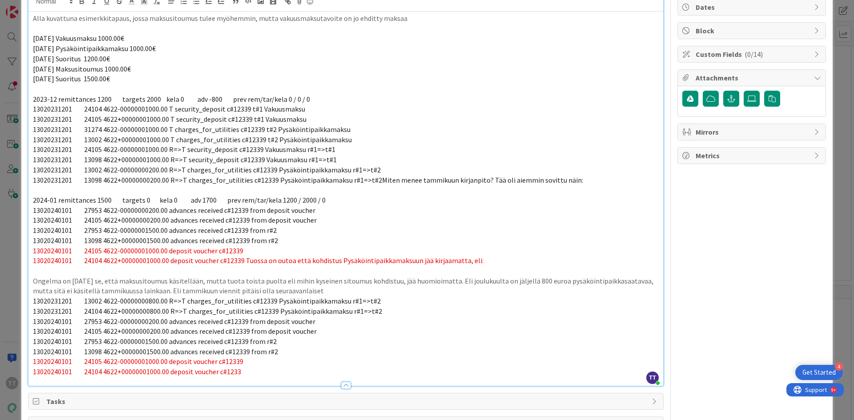
click at [99, 333] on span "13020240101 24105 4622+00000000200.00 advances received c#12339 from deposit vo…" at bounding box center [175, 331] width 284 height 9
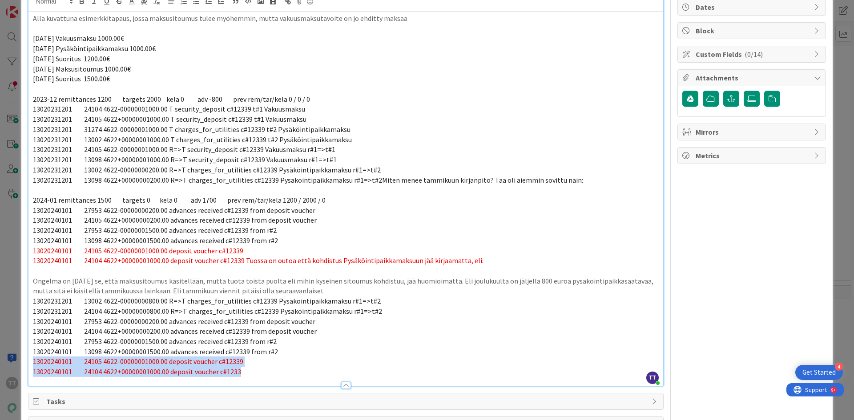
drag, startPoint x: 240, startPoint y: 373, endPoint x: 21, endPoint y: 364, distance: 219.0
click at [21, 364] on div "ID 23106 Kenno - Kehitys Odottaa läpikäyntiä (kipi) Title 65 / 128 Maksusitoumu…" at bounding box center [426, 262] width 811 height 677
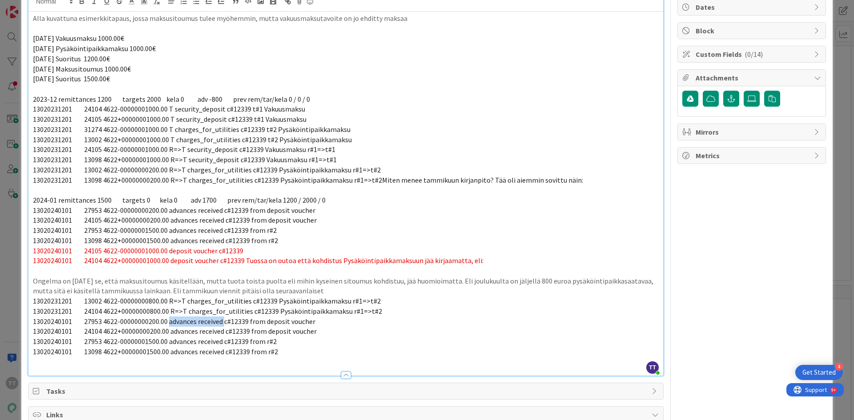
drag, startPoint x: 169, startPoint y: 322, endPoint x: 225, endPoint y: 324, distance: 55.2
click at [225, 324] on span "13020240101 27953 4622-00000000200.00 advances received c#12339 from deposit vo…" at bounding box center [174, 321] width 282 height 9
drag, startPoint x: 171, startPoint y: 334, endPoint x: 223, endPoint y: 331, distance: 52.5
click at [223, 331] on span "13020240101 24104 4622+00000000200.00 advances received c#12339 from deposit vo…" at bounding box center [175, 331] width 284 height 9
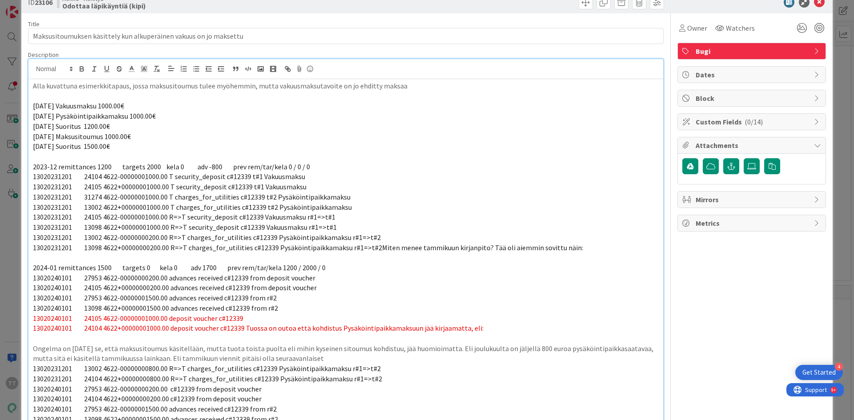
scroll to position [0, 0]
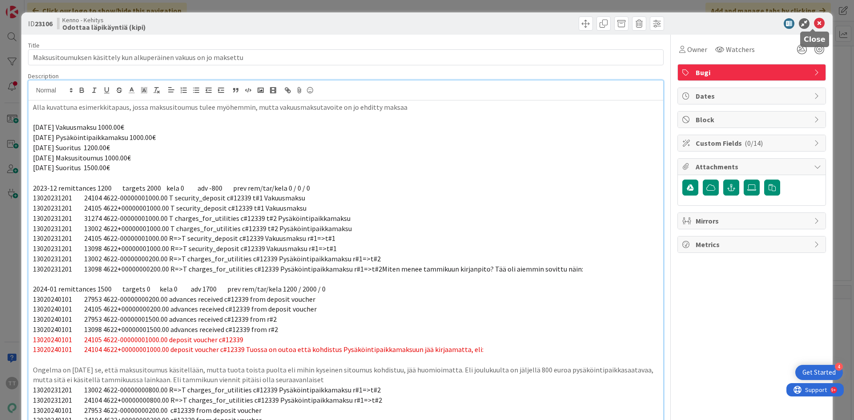
click at [814, 27] on icon at bounding box center [819, 23] width 11 height 11
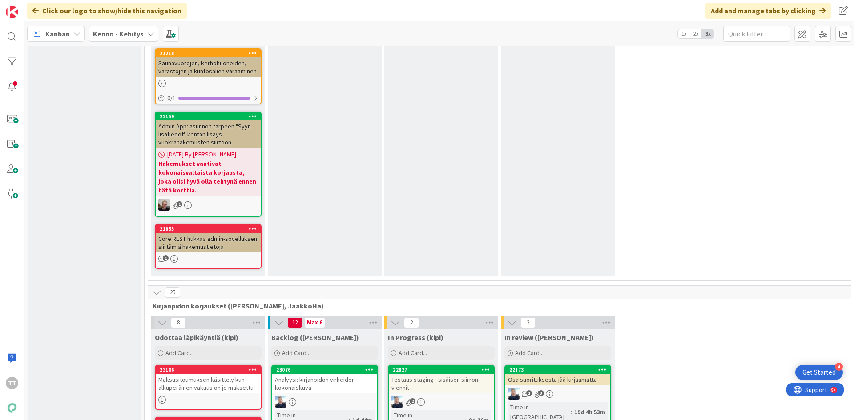
click at [188, 374] on div "Maksusitoumuksen käsittely kun alkuperäinen vakuus on jo maksettu" at bounding box center [208, 384] width 105 height 20
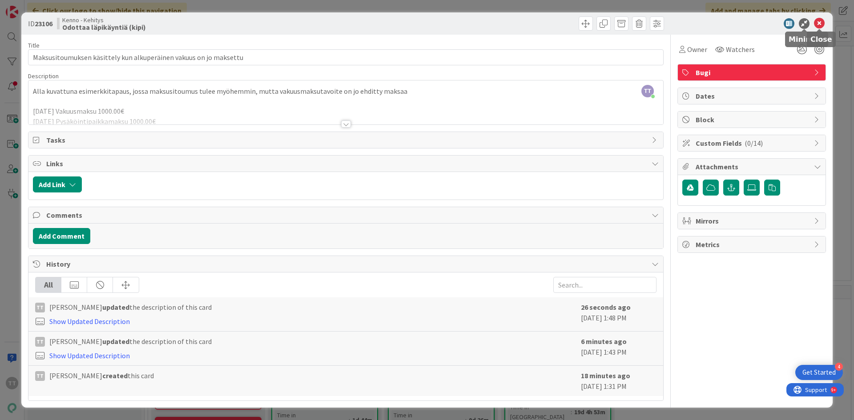
click at [816, 20] on icon at bounding box center [819, 23] width 11 height 11
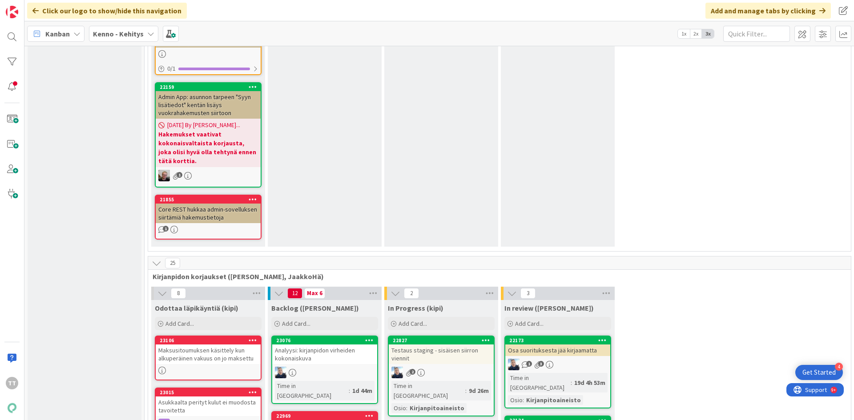
scroll to position [5781, 0]
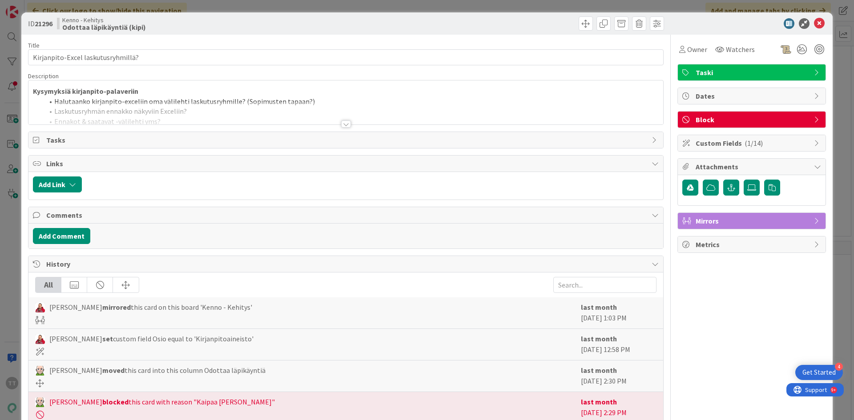
click at [342, 125] on div at bounding box center [346, 124] width 10 height 7
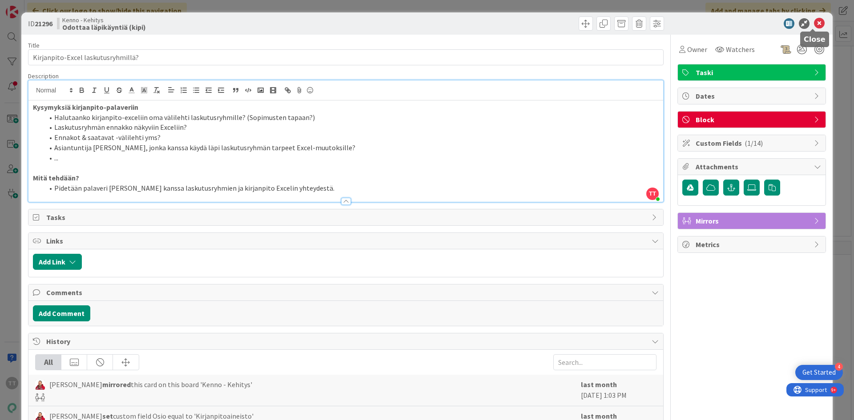
click at [814, 27] on icon at bounding box center [819, 23] width 11 height 11
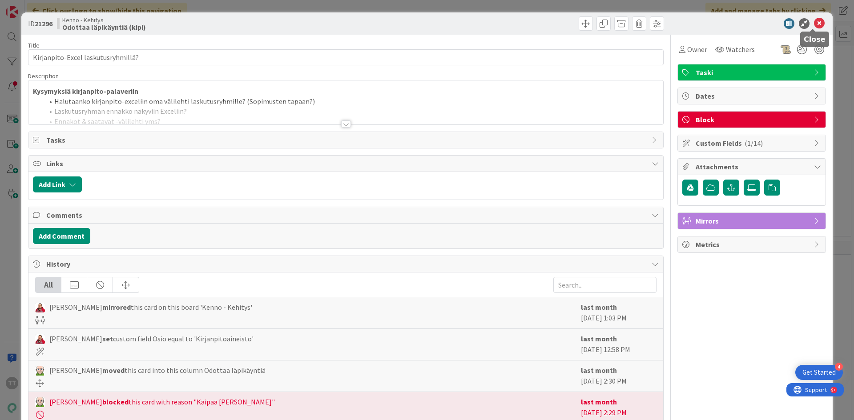
click at [814, 23] on icon at bounding box center [819, 23] width 11 height 11
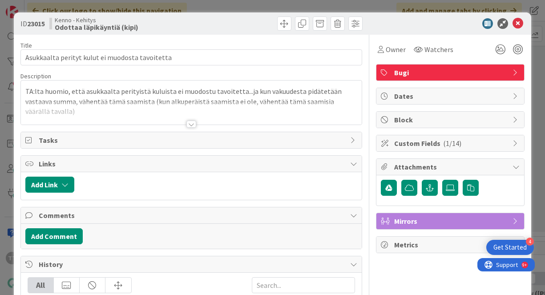
click at [190, 124] on div at bounding box center [191, 124] width 10 height 7
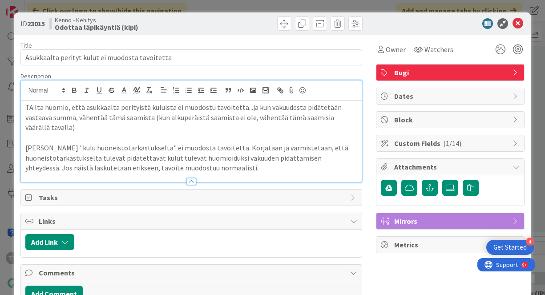
click at [230, 166] on p "[PERSON_NAME] "kulu huoneistotarkastukselta" ei muodosta tavoitetta. Korjataan …" at bounding box center [191, 158] width 332 height 30
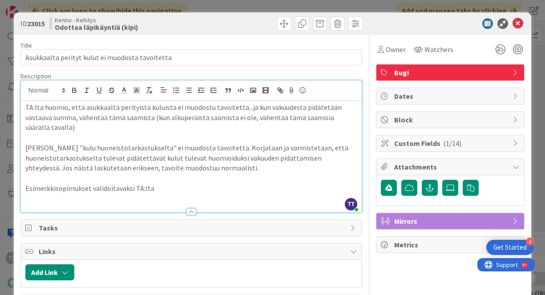
click at [174, 190] on p "Esimerkkisopimukset validoitavaksi TA:lta" at bounding box center [191, 188] width 332 height 10
